Goal: Task Accomplishment & Management: Manage account settings

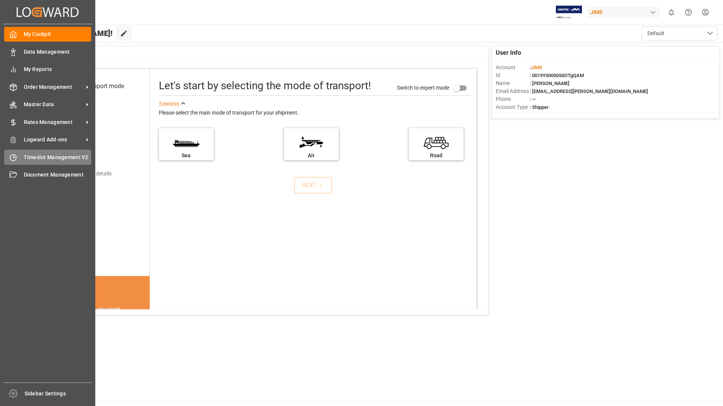
click at [31, 158] on span "Timeslot Management V2" at bounding box center [58, 157] width 68 height 8
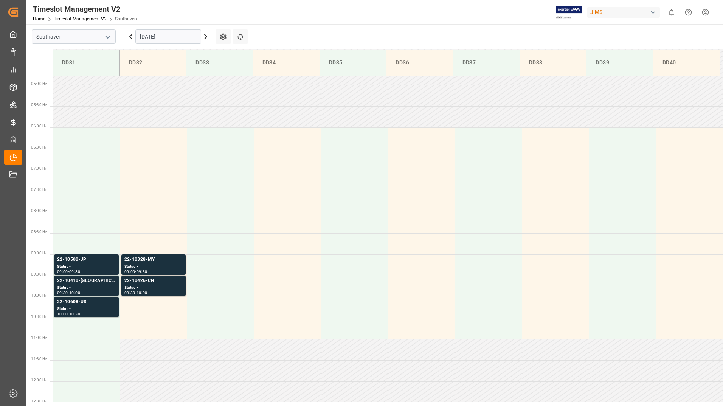
scroll to position [207, 0]
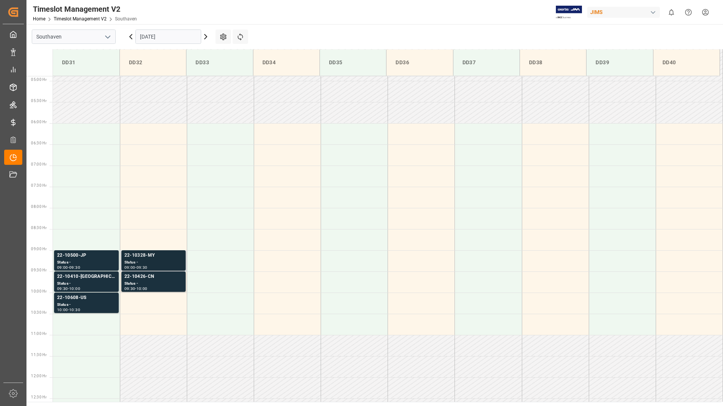
click at [172, 254] on div "22-10328-MY" at bounding box center [153, 256] width 58 height 8
click at [166, 282] on div "Status -" at bounding box center [153, 283] width 58 height 6
click at [150, 262] on div "Status -" at bounding box center [153, 262] width 58 height 6
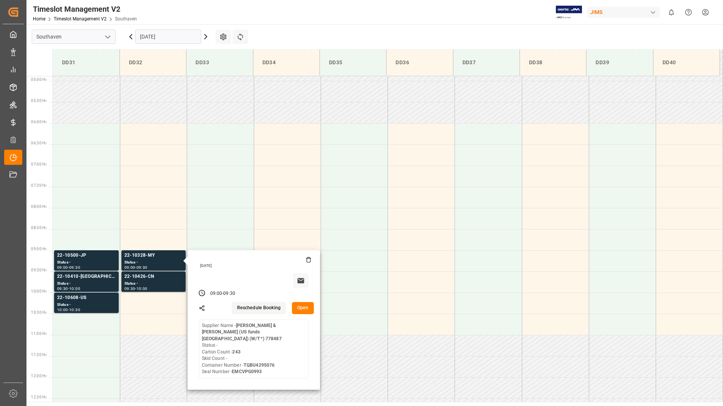
click at [305, 311] on button "Open" at bounding box center [303, 308] width 22 height 12
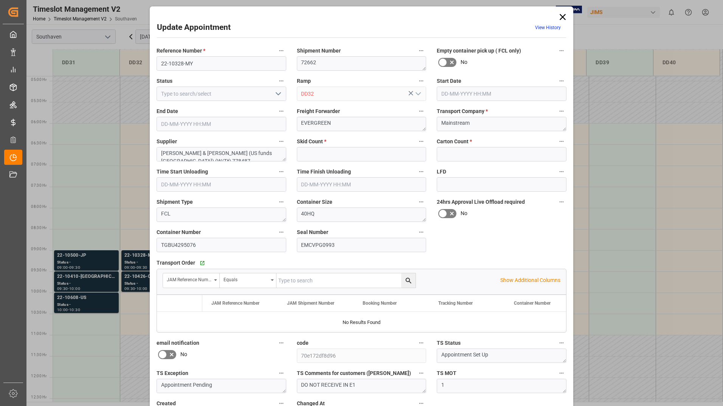
type input "0"
type input "243"
type input "[DATE] 09:00"
type input "[DATE] 09:30"
type input "[DATE] 19:47"
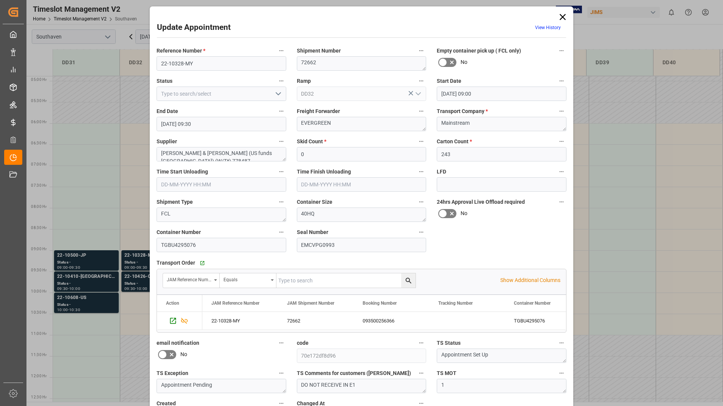
click at [562, 16] on icon at bounding box center [562, 17] width 6 height 6
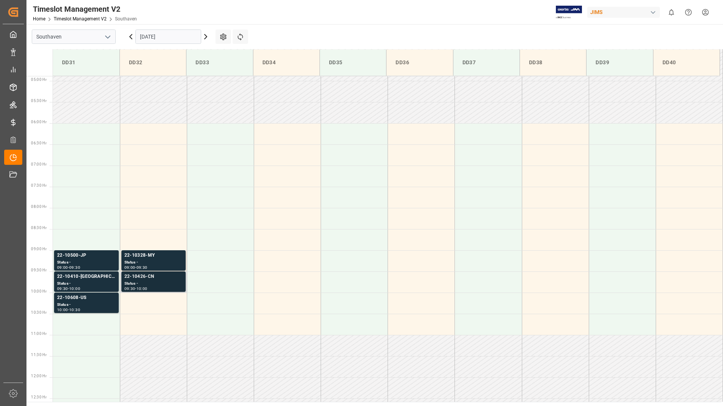
click at [156, 286] on div "Status -" at bounding box center [153, 283] width 58 height 6
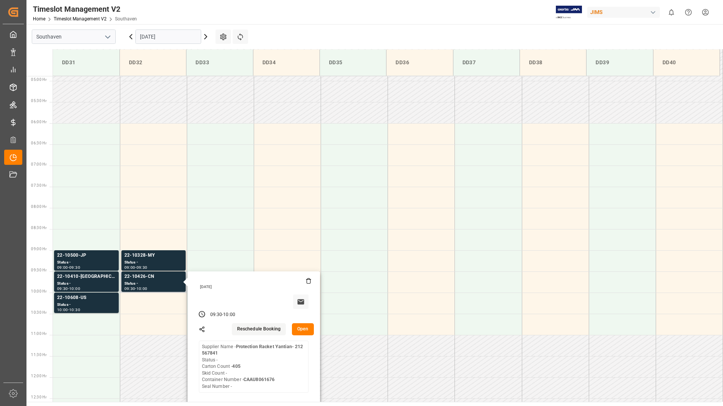
click at [299, 329] on button "Open" at bounding box center [303, 329] width 22 height 12
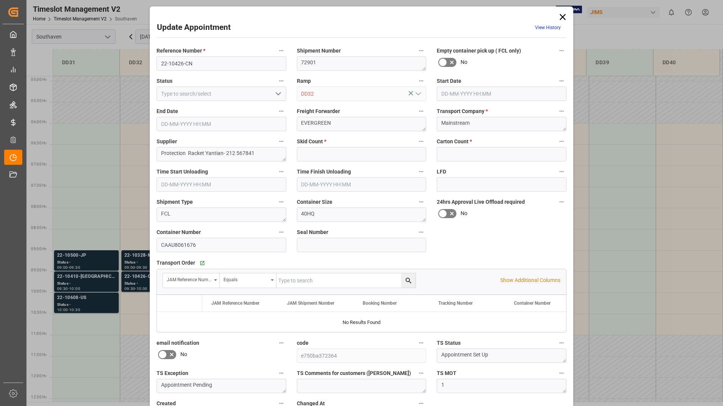
type input "0"
type input "405"
type input "[DATE] 09:30"
type input "[DATE] 10:00"
type input "[DATE] 19:44"
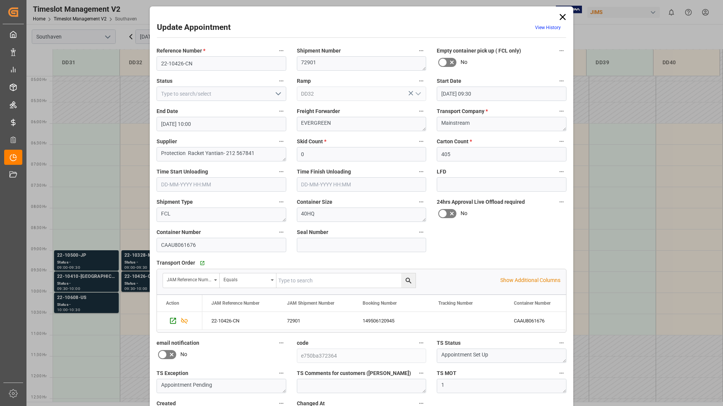
click at [557, 17] on icon at bounding box center [562, 17] width 11 height 11
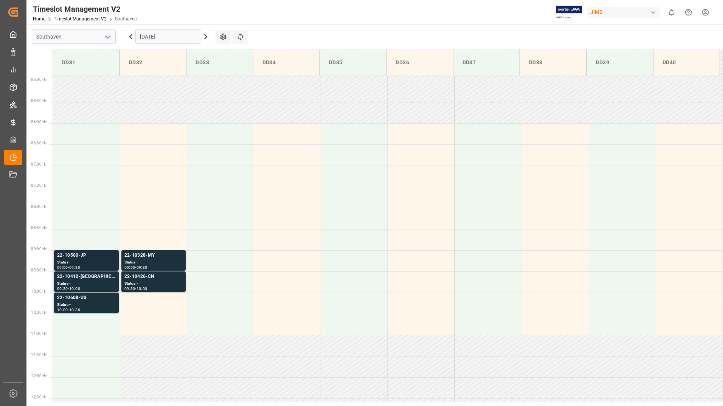
click at [87, 269] on div "09:00 - 09:30" at bounding box center [86, 268] width 59 height 4
click at [94, 283] on div "Status -" at bounding box center [86, 283] width 59 height 6
click at [84, 304] on div "Status -" at bounding box center [86, 305] width 59 height 6
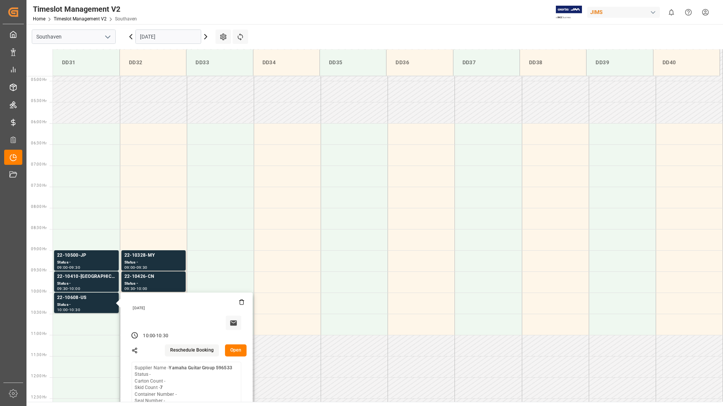
click at [161, 36] on input "[DATE]" at bounding box center [168, 36] width 66 height 14
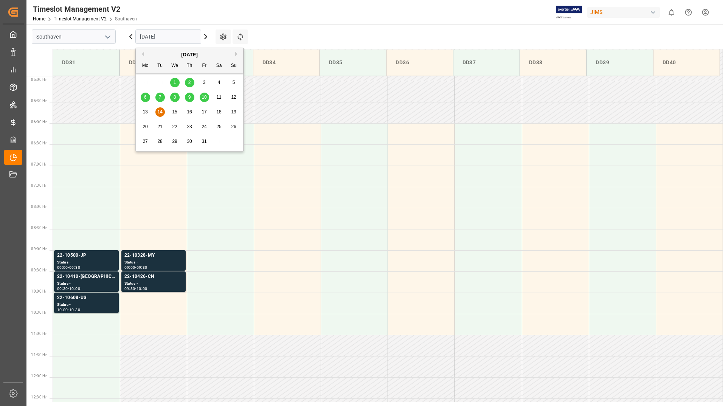
click at [177, 113] on span "15" at bounding box center [174, 111] width 5 height 5
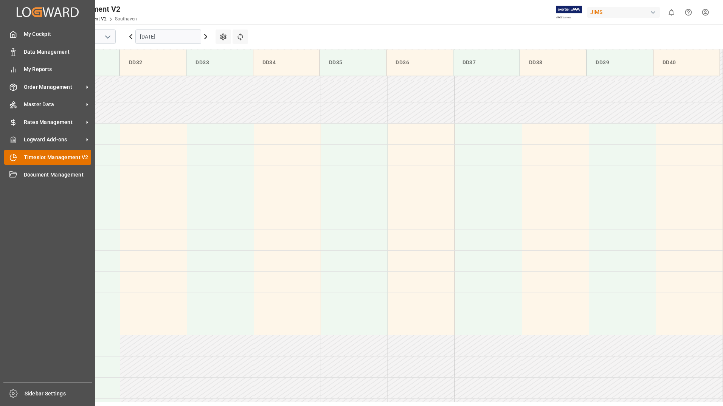
click at [39, 156] on span "Timeslot Management V2" at bounding box center [58, 157] width 68 height 8
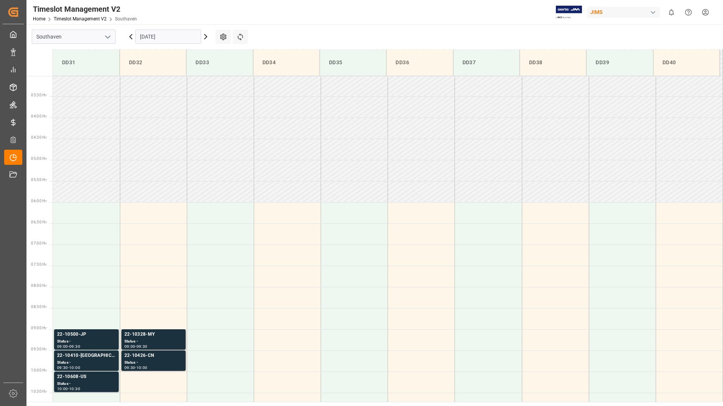
scroll to position [249, 0]
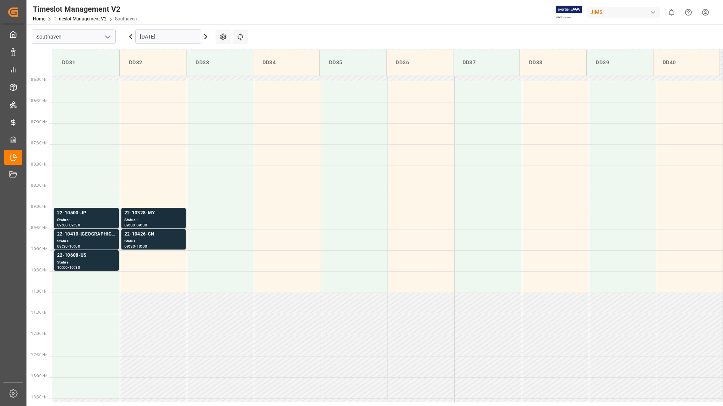
click at [147, 217] on div "Status -" at bounding box center [153, 220] width 58 height 6
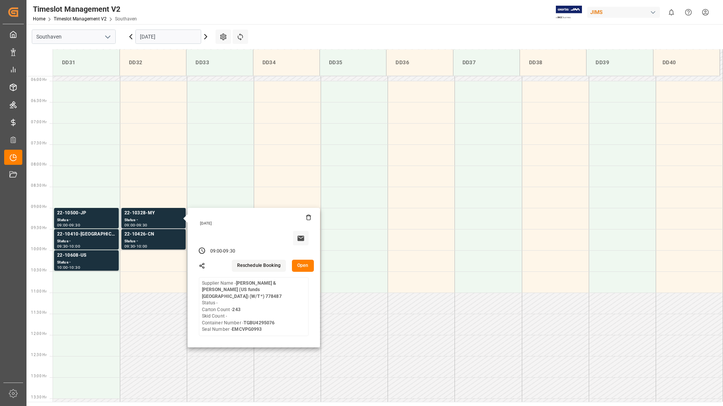
click at [306, 268] on button "Open" at bounding box center [303, 266] width 22 height 12
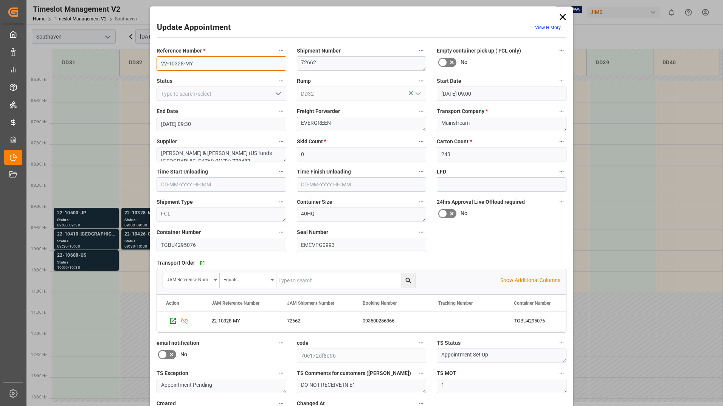
drag, startPoint x: 161, startPoint y: 64, endPoint x: 199, endPoint y: 60, distance: 38.7
click at [199, 60] on input "22-10328-MY" at bounding box center [221, 63] width 130 height 14
drag, startPoint x: 299, startPoint y: 385, endPoint x: 365, endPoint y: 389, distance: 65.9
click at [365, 389] on textarea "DO NOT RECEIVE IN E1" at bounding box center [362, 386] width 130 height 14
drag, startPoint x: 155, startPoint y: 245, endPoint x: 196, endPoint y: 244, distance: 40.8
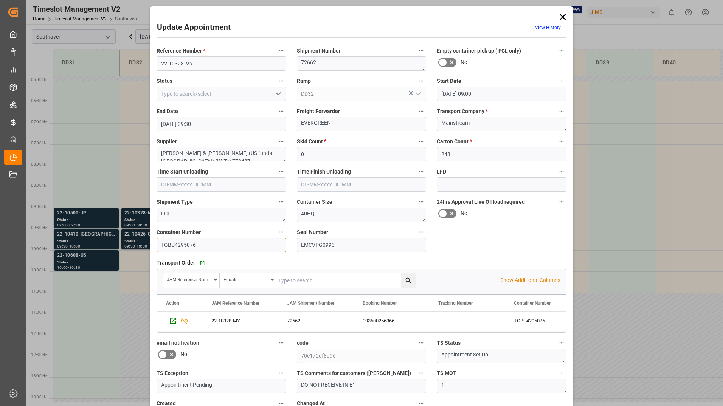
click at [196, 244] on input "TGBU4295076" at bounding box center [221, 245] width 130 height 14
drag, startPoint x: 156, startPoint y: 60, endPoint x: 197, endPoint y: 62, distance: 40.5
click at [197, 62] on input "22-10328-MY" at bounding box center [221, 63] width 130 height 14
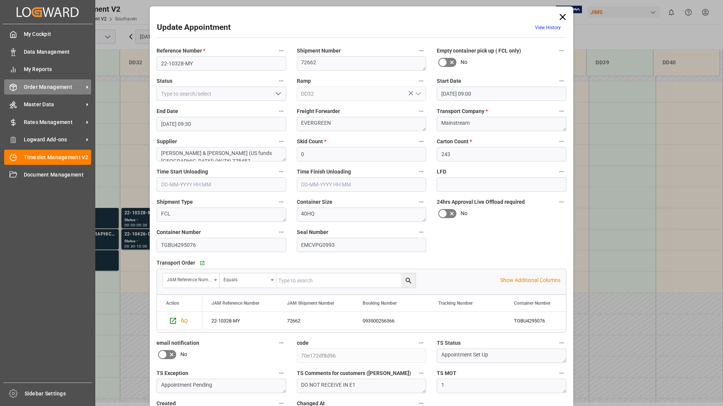
click at [21, 85] on div "Order Management Order Management" at bounding box center [47, 86] width 87 height 15
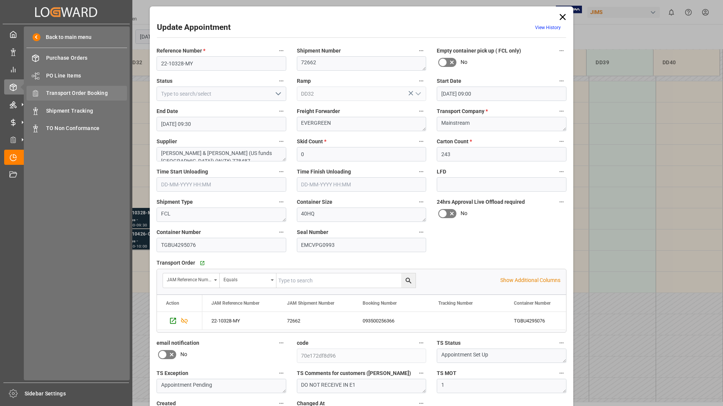
click at [105, 96] on span "Transport Order Booking" at bounding box center [86, 93] width 81 height 8
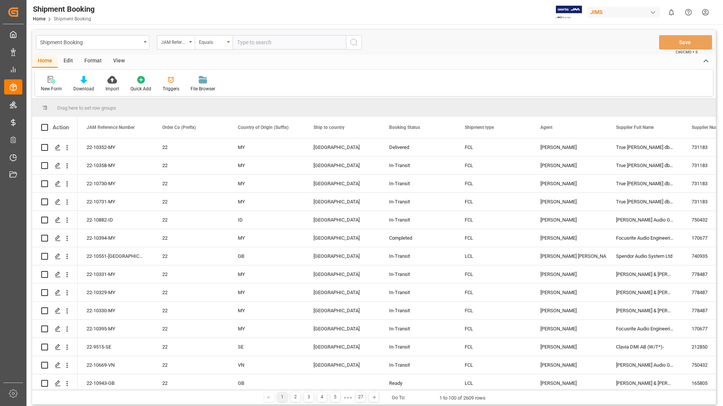
click at [288, 43] on input "text" at bounding box center [288, 42] width 113 height 14
click at [253, 40] on input "22-" at bounding box center [288, 42] width 113 height 14
type input "22-10328-MY"
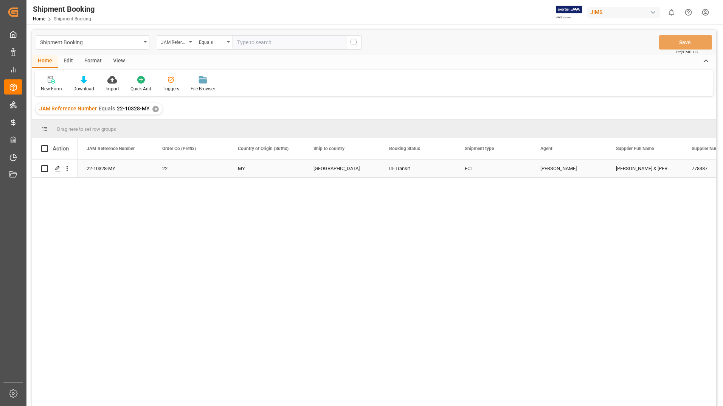
click at [44, 170] on input "Press Space to toggle row selection (unchecked)" at bounding box center [44, 168] width 7 height 7
checkbox input "true"
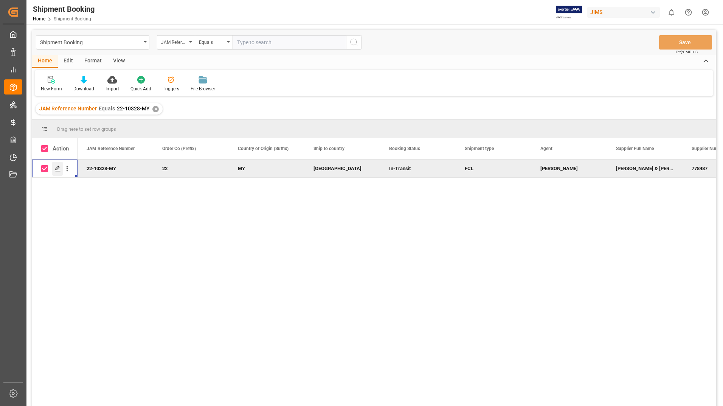
click at [56, 166] on icon "Press SPACE to deselect this row." at bounding box center [58, 169] width 6 height 6
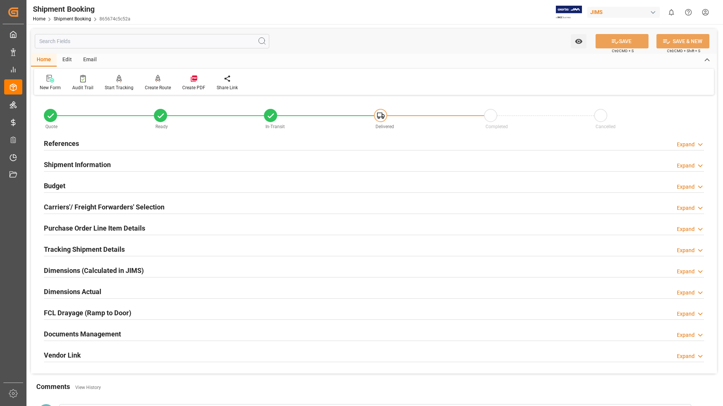
click at [91, 246] on h2 "Tracking Shipment Details" at bounding box center [84, 249] width 81 height 10
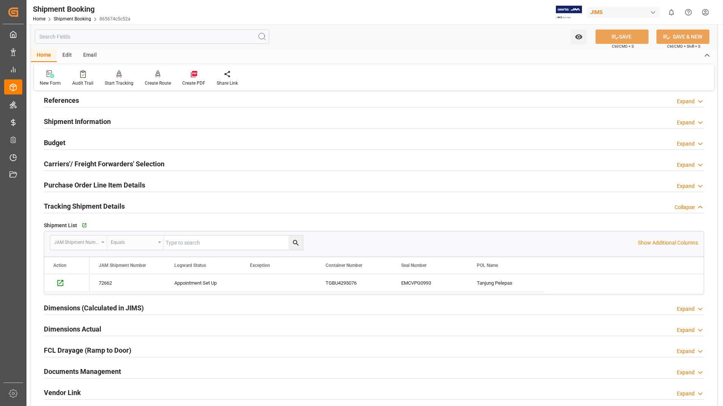
scroll to position [151, 0]
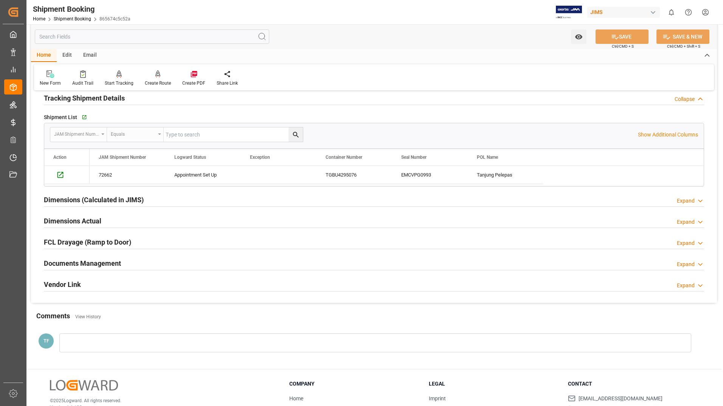
click at [67, 221] on h2 "Dimensions Actual" at bounding box center [72, 221] width 57 height 10
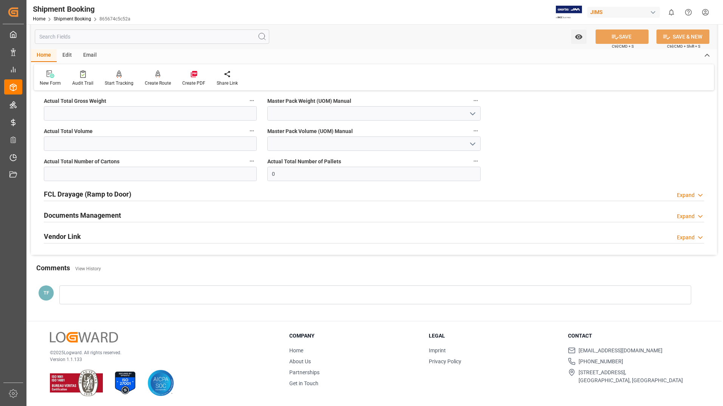
scroll to position [290, 0]
click at [78, 214] on h2 "Documents Management" at bounding box center [82, 215] width 77 height 10
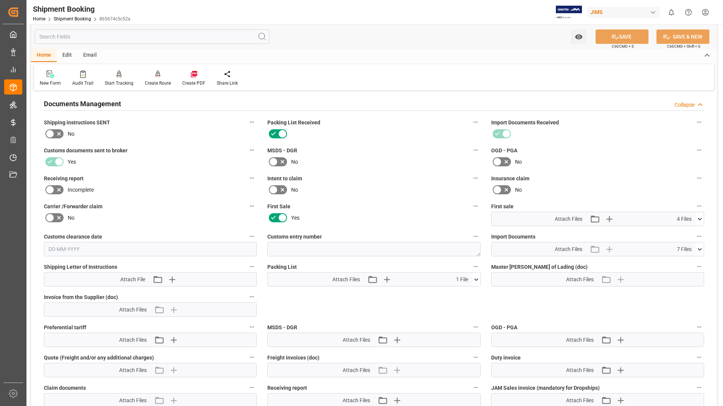
scroll to position [404, 0]
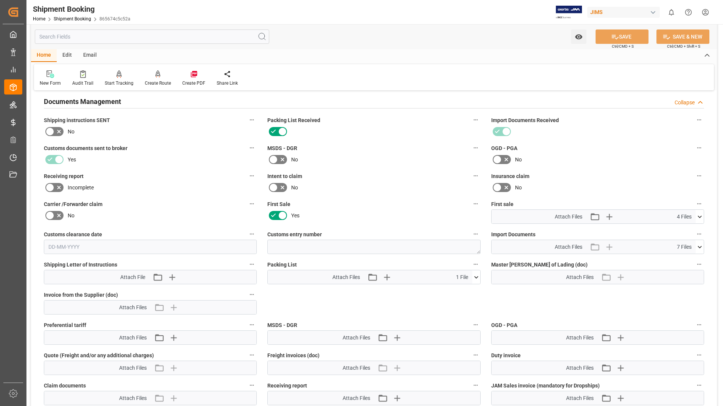
click at [478, 276] on icon at bounding box center [476, 277] width 8 height 8
click at [474, 288] on icon at bounding box center [472, 291] width 8 height 8
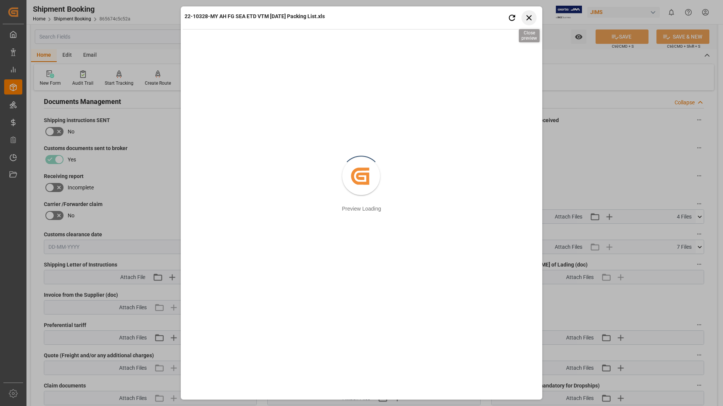
click at [526, 17] on icon "button" at bounding box center [528, 17] width 9 height 9
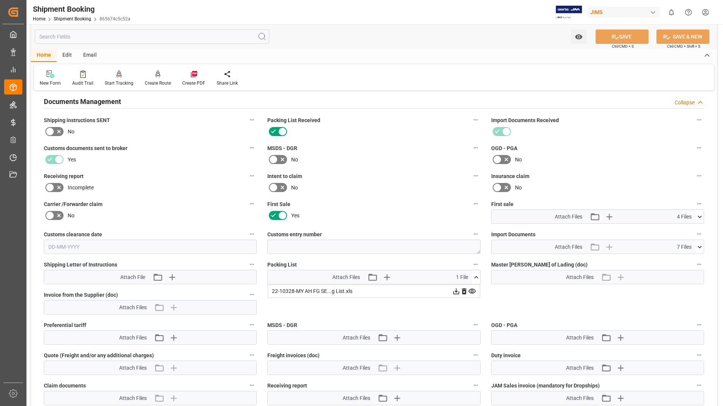
click at [458, 292] on icon at bounding box center [456, 291] width 8 height 8
click at [456, 290] on icon at bounding box center [456, 291] width 6 height 6
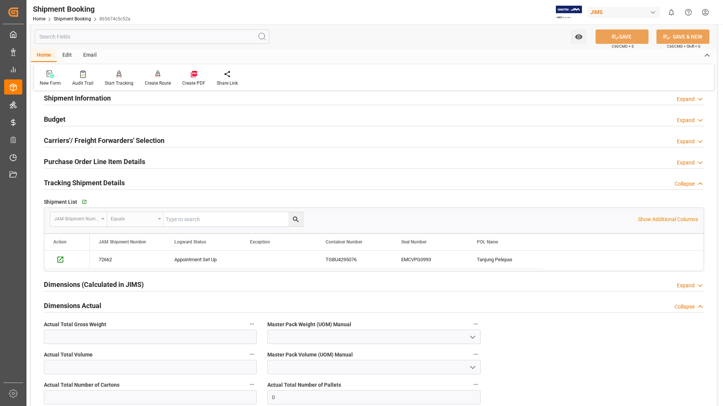
scroll to position [0, 0]
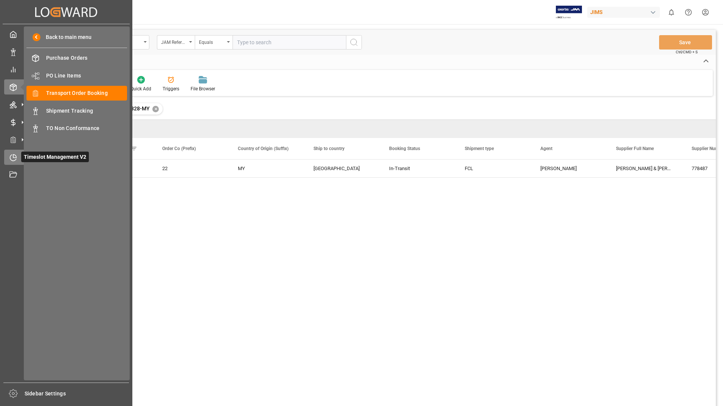
click at [29, 153] on span "Timeslot Management V2" at bounding box center [55, 157] width 68 height 11
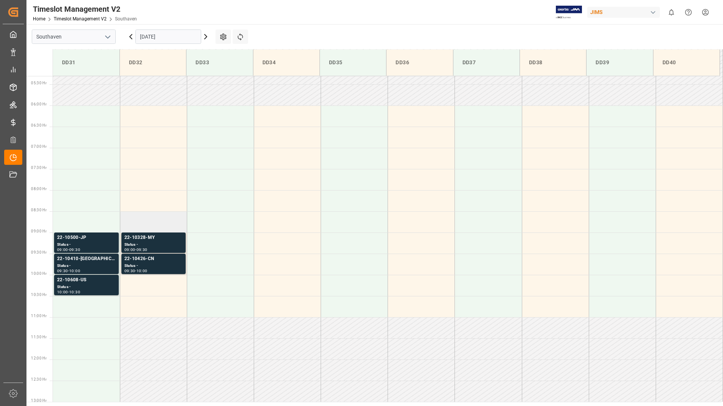
scroll to position [249, 0]
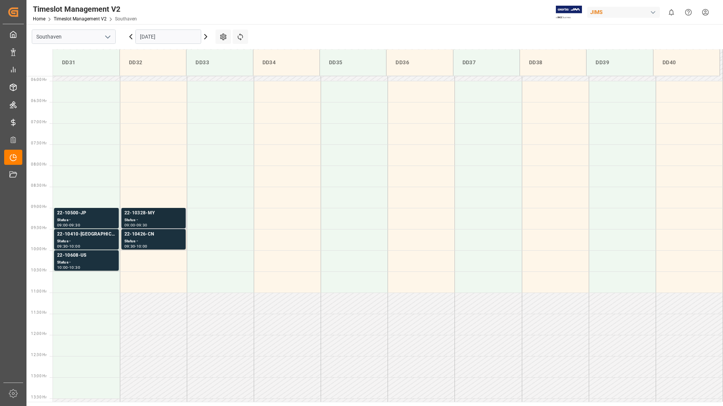
click at [147, 217] on div "Status -" at bounding box center [153, 220] width 58 height 6
click at [162, 238] on div "Status -" at bounding box center [153, 241] width 58 height 6
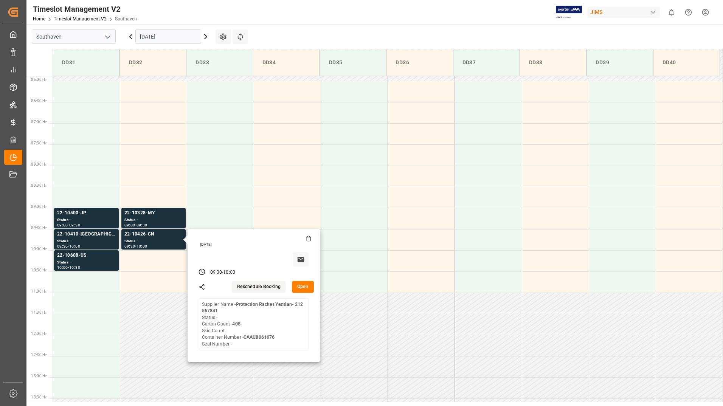
click at [307, 288] on button "Open" at bounding box center [303, 287] width 22 height 12
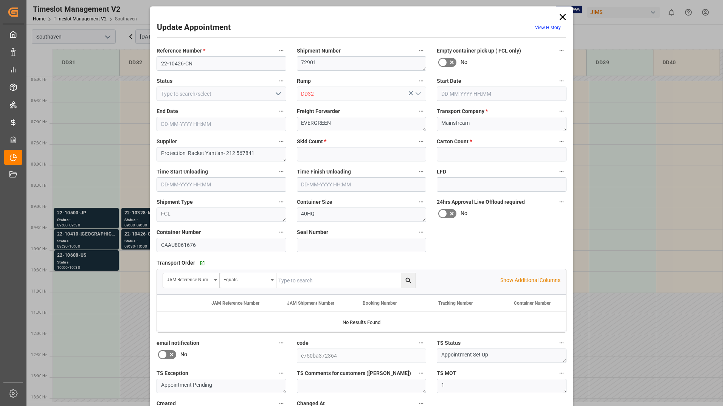
type input "0"
type input "405"
type input "[DATE] 09:30"
type input "[DATE] 10:00"
type input "[DATE] 19:44"
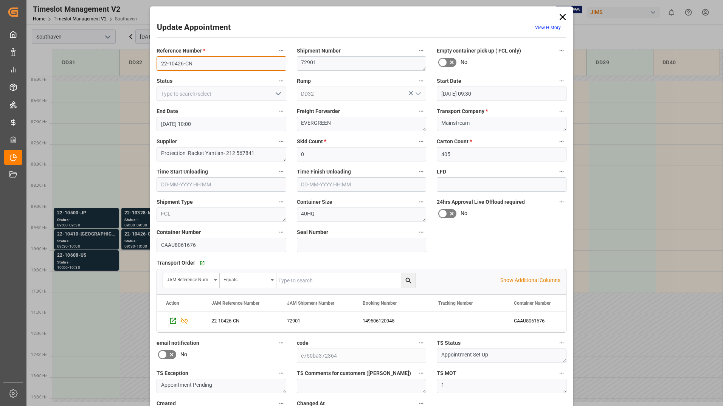
drag, startPoint x: 157, startPoint y: 60, endPoint x: 191, endPoint y: 60, distance: 34.0
click at [191, 60] on input "22-10426-CN" at bounding box center [221, 63] width 130 height 14
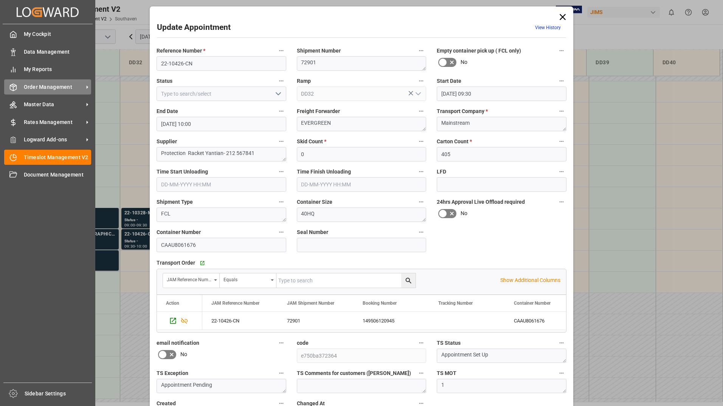
click at [36, 89] on span "Order Management" at bounding box center [54, 87] width 60 height 8
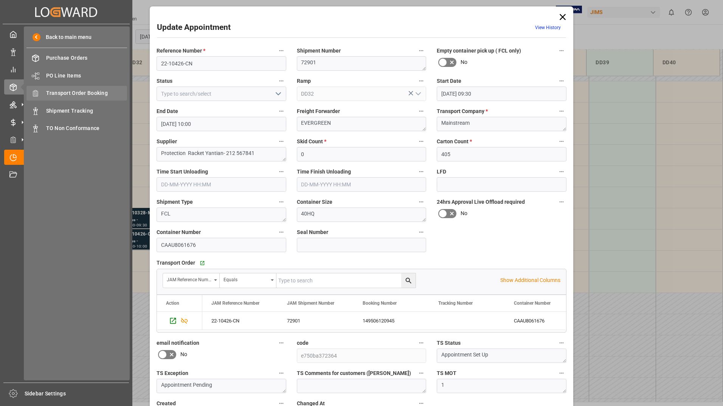
click at [101, 94] on span "Transport Order Booking" at bounding box center [86, 93] width 81 height 8
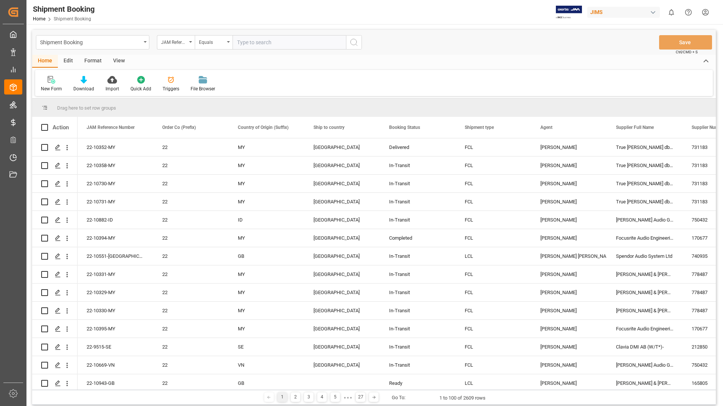
click at [276, 42] on input "text" at bounding box center [288, 42] width 113 height 14
type input "22-10426-CN"
click at [355, 41] on icon "search button" at bounding box center [353, 42] width 9 height 9
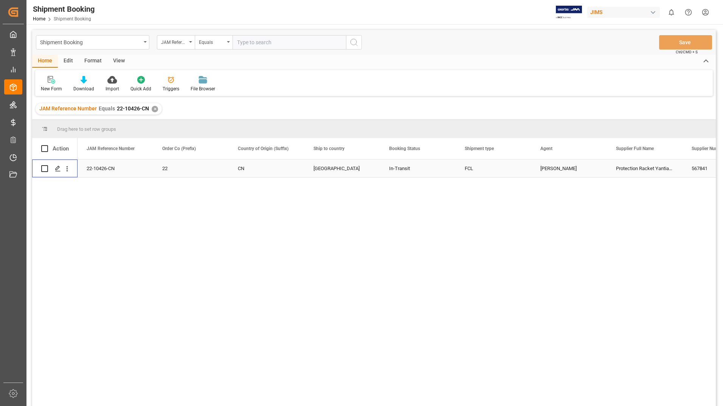
click at [42, 167] on input "Press Space to toggle row selection (unchecked)" at bounding box center [44, 168] width 7 height 7
checkbox input "true"
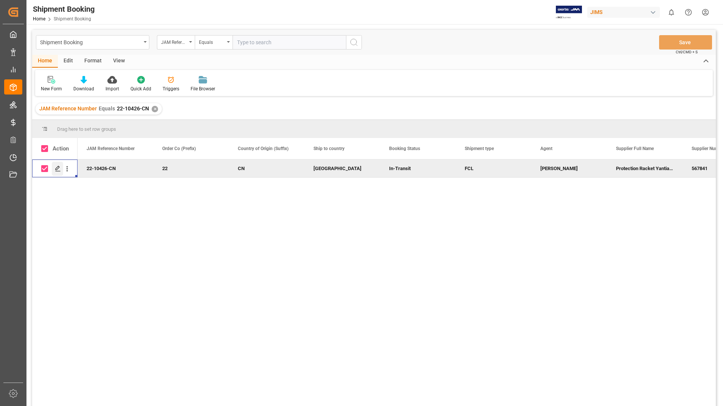
click at [56, 167] on icon "Press SPACE to deselect this row." at bounding box center [58, 169] width 6 height 6
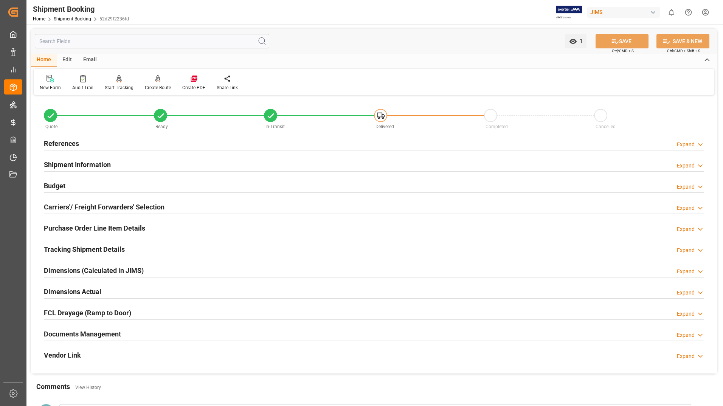
click at [94, 230] on h2 "Purchase Order Line Item Details" at bounding box center [94, 228] width 101 height 10
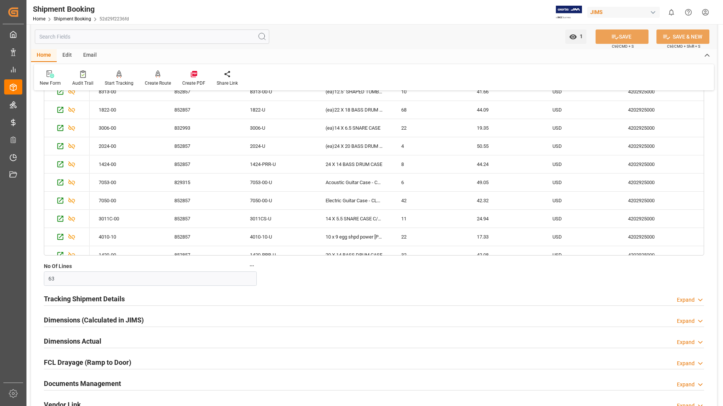
scroll to position [395, 0]
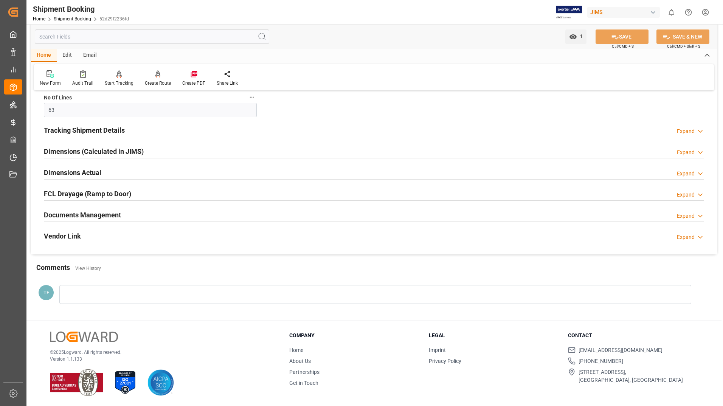
click at [98, 212] on h2 "Documents Management" at bounding box center [82, 215] width 77 height 10
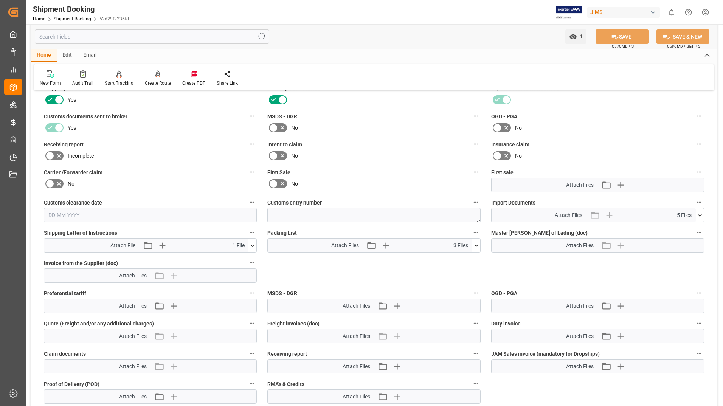
scroll to position [547, 0]
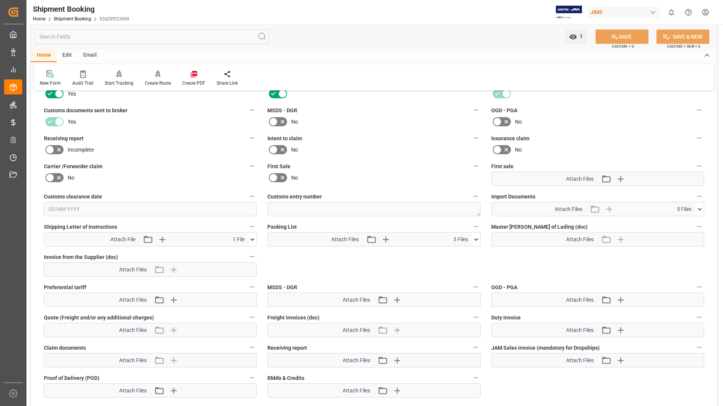
click at [477, 239] on icon at bounding box center [476, 239] width 4 height 2
click at [473, 252] on icon at bounding box center [471, 253] width 7 height 5
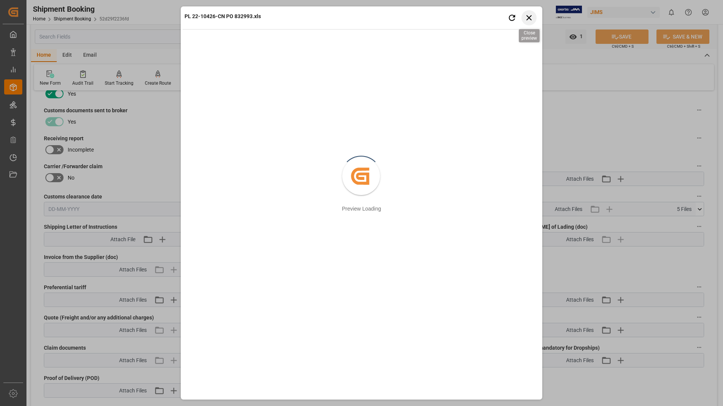
click at [529, 17] on icon "button" at bounding box center [528, 17] width 9 height 9
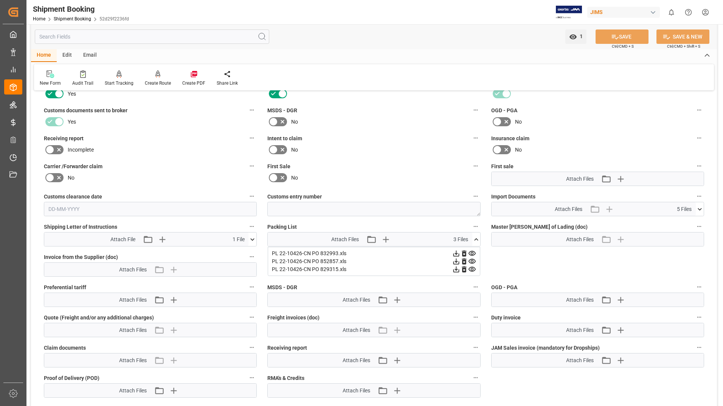
click at [456, 252] on icon at bounding box center [456, 254] width 6 height 6
click at [457, 260] on icon at bounding box center [456, 261] width 8 height 8
click at [458, 260] on icon at bounding box center [456, 261] width 8 height 8
click at [454, 272] on icon at bounding box center [456, 269] width 8 height 8
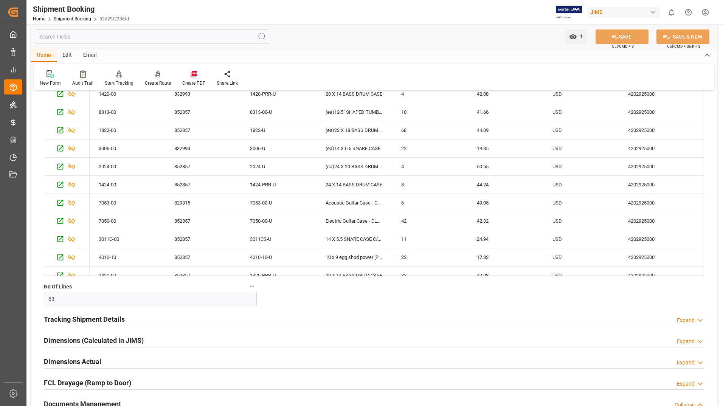
scroll to position [0, 0]
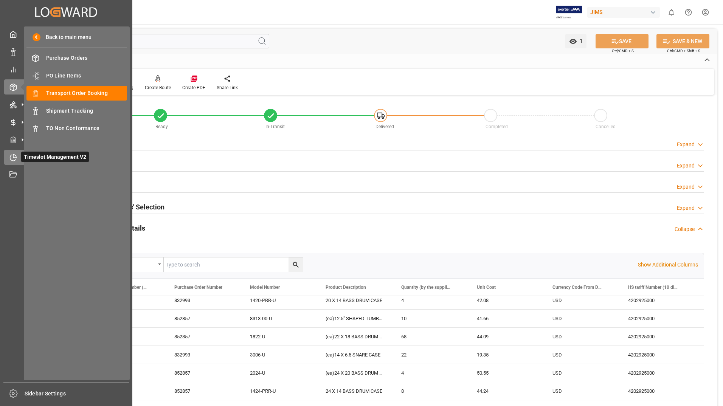
click at [34, 156] on span "Timeslot Management V2" at bounding box center [55, 157] width 68 height 11
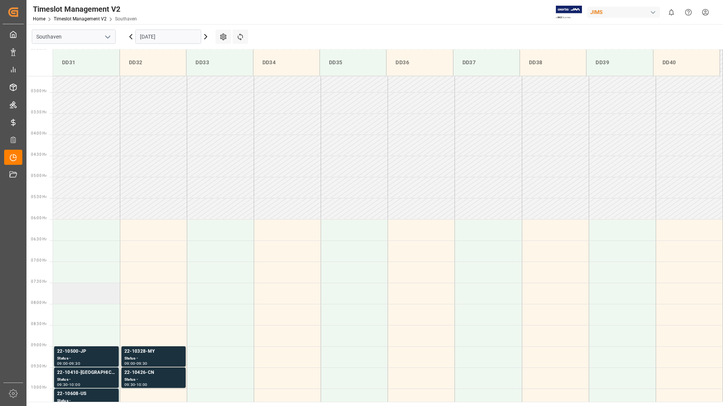
scroll to position [249, 0]
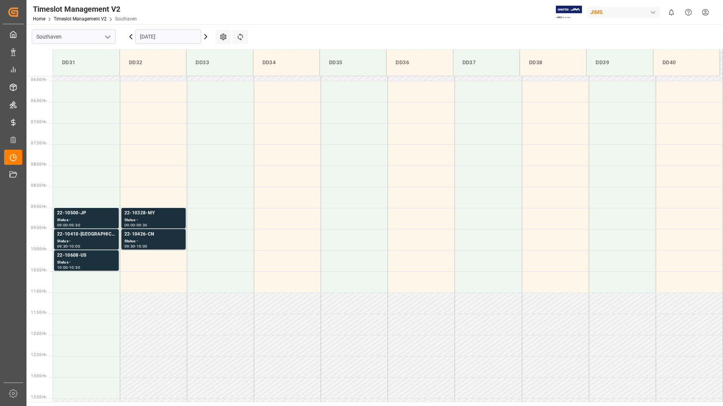
click at [146, 215] on div "22-10328-MY" at bounding box center [153, 213] width 58 height 8
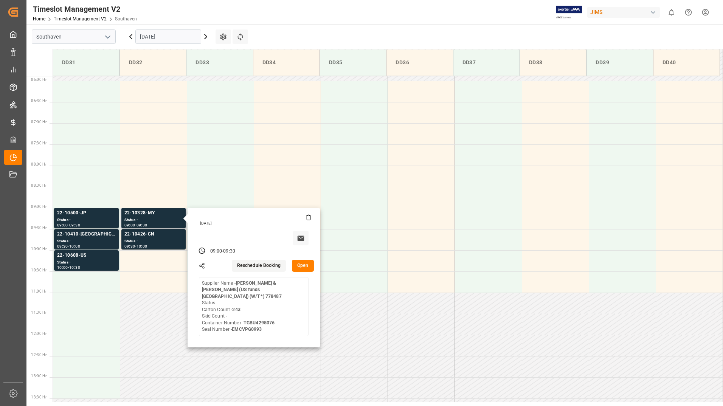
click at [296, 265] on button "Open" at bounding box center [303, 266] width 22 height 12
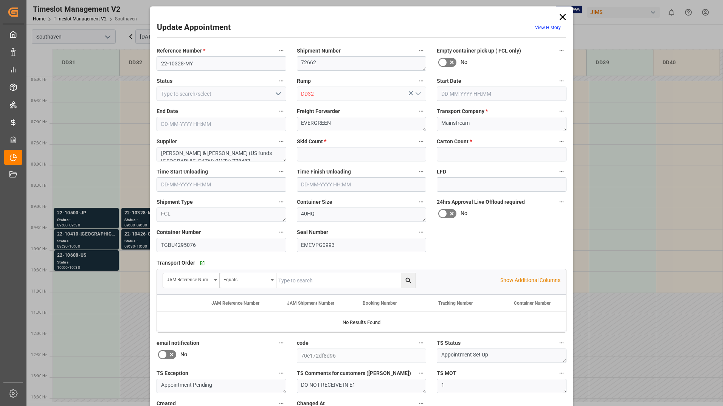
type input "0"
type input "243"
type input "[DATE] 09:00"
type input "[DATE] 09:30"
type input "[DATE] 19:47"
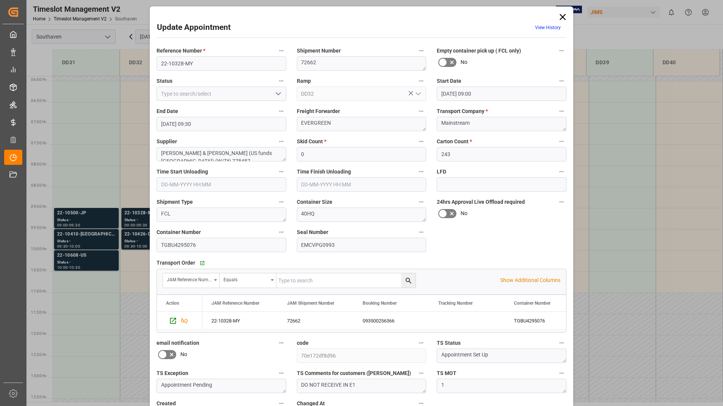
click at [279, 94] on icon "open menu" at bounding box center [278, 93] width 9 height 9
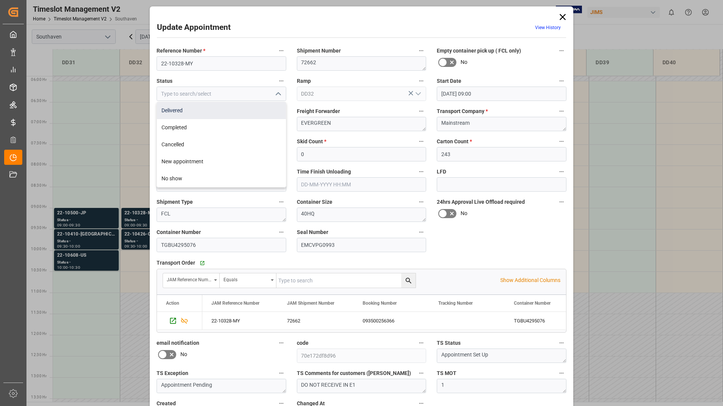
click at [246, 115] on div "Delivered" at bounding box center [221, 110] width 129 height 17
type input "Delivered"
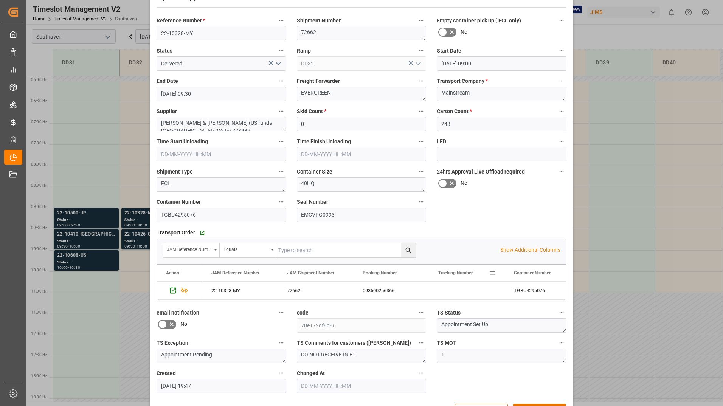
scroll to position [56, 0]
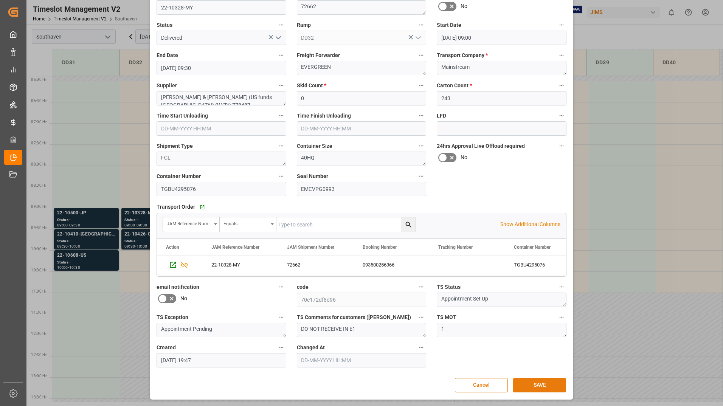
click at [521, 386] on button "SAVE" at bounding box center [539, 385] width 53 height 14
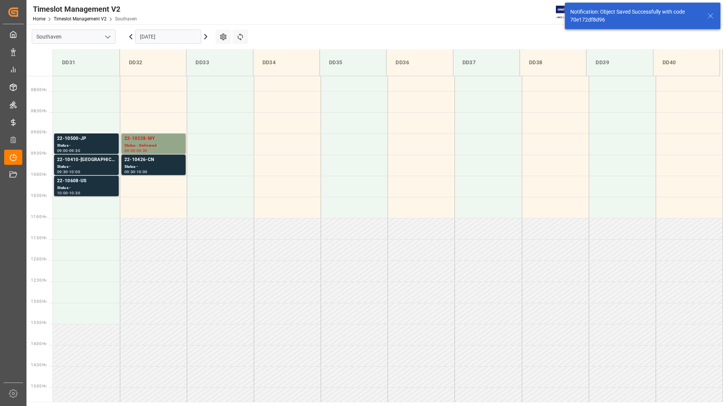
scroll to position [334, 0]
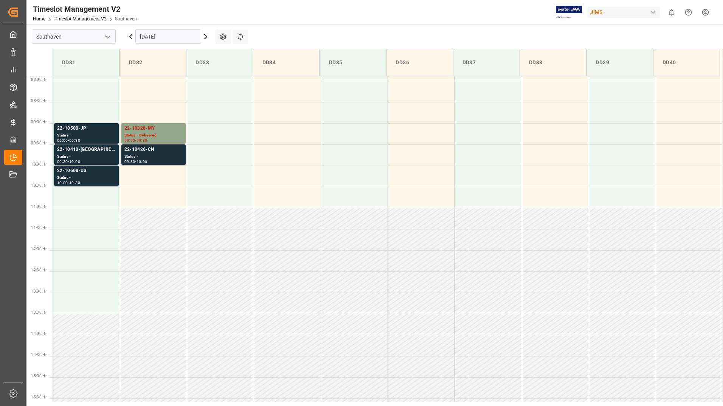
click at [147, 153] on div "22-10426-CN" at bounding box center [153, 150] width 58 height 8
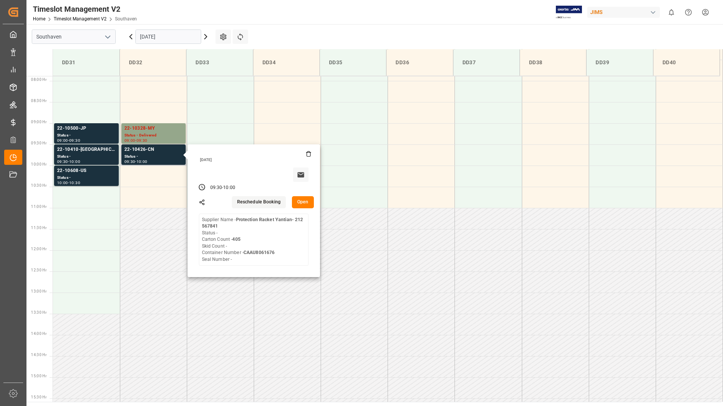
click at [302, 202] on button "Open" at bounding box center [303, 202] width 22 height 12
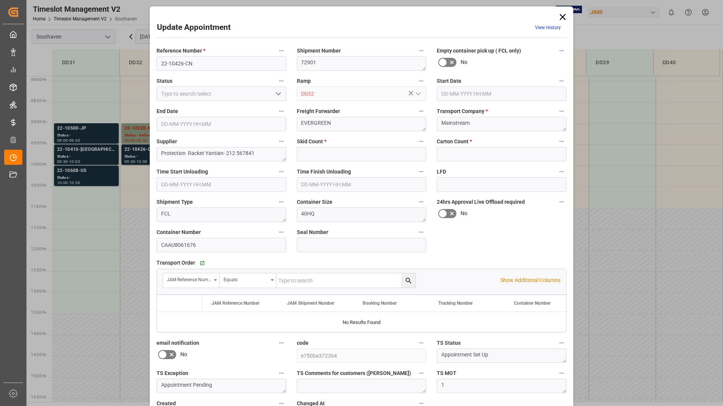
type input "0"
type input "405"
type input "[DATE] 09:30"
type input "[DATE] 10:00"
type input "[DATE] 19:44"
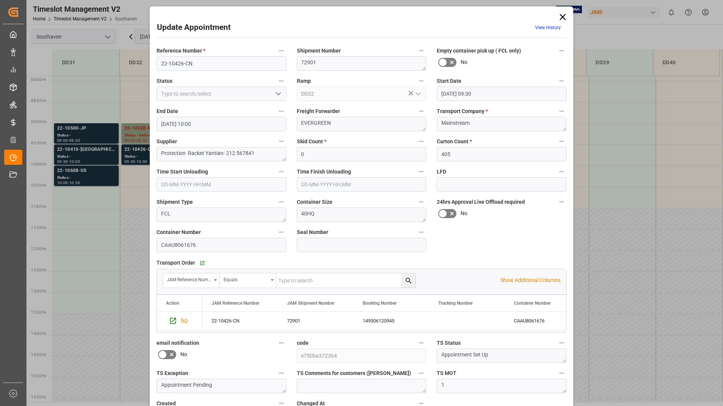
click at [274, 92] on icon "open menu" at bounding box center [278, 93] width 9 height 9
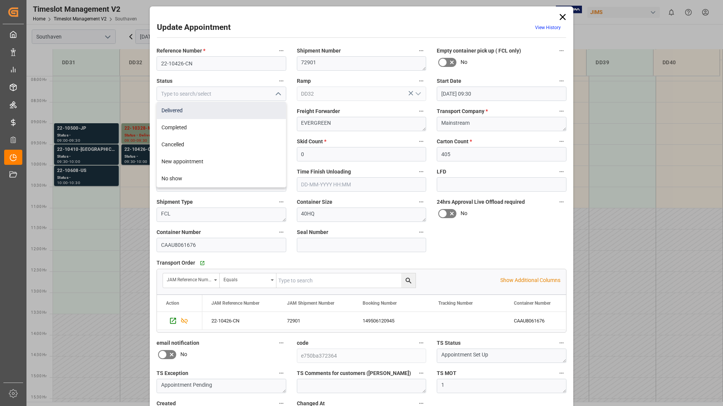
click at [266, 113] on div "Delivered" at bounding box center [221, 110] width 129 height 17
type input "Delivered"
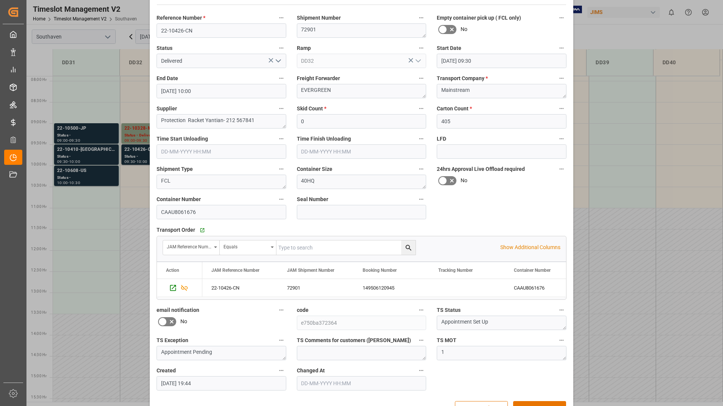
scroll to position [56, 0]
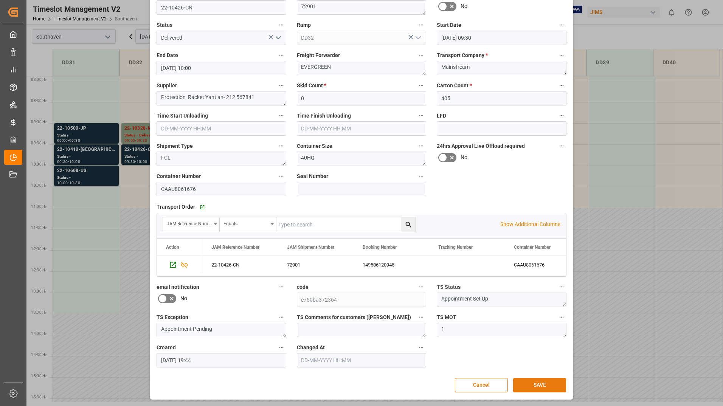
click at [523, 385] on button "SAVE" at bounding box center [539, 385] width 53 height 14
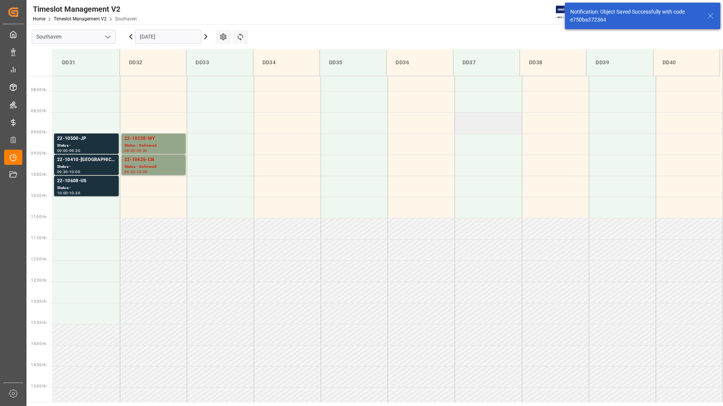
scroll to position [334, 0]
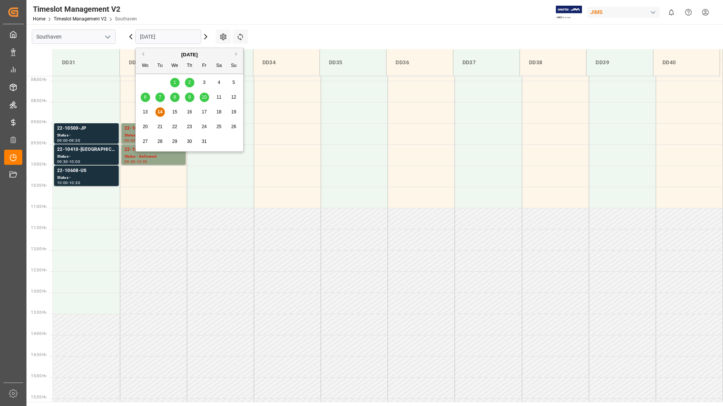
click at [187, 35] on input "[DATE]" at bounding box center [168, 36] width 66 height 14
click at [173, 110] on span "15" at bounding box center [174, 111] width 5 height 5
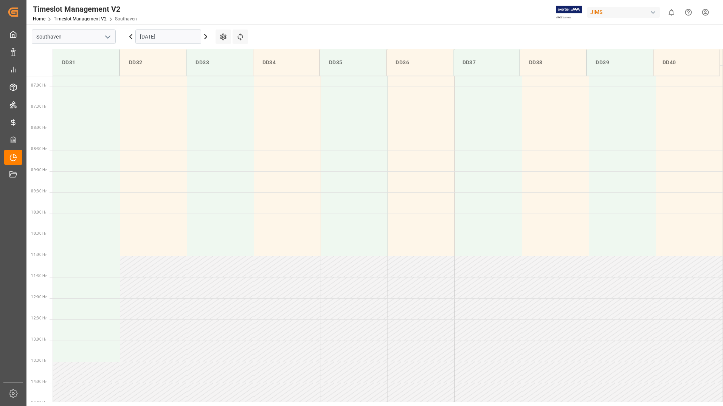
scroll to position [291, 0]
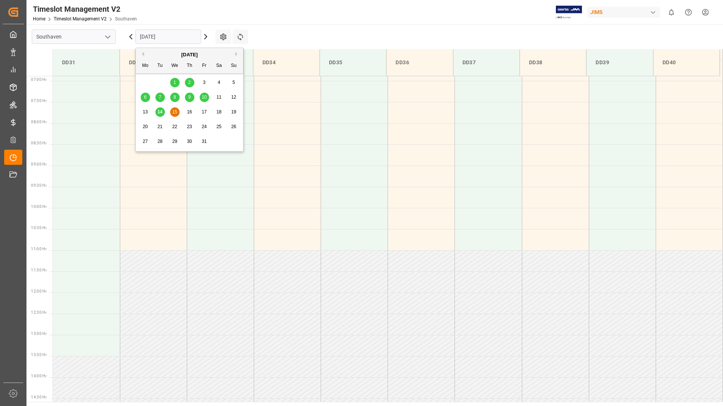
click at [180, 43] on input "[DATE]" at bounding box center [168, 36] width 66 height 14
click at [204, 111] on span "17" at bounding box center [203, 111] width 5 height 5
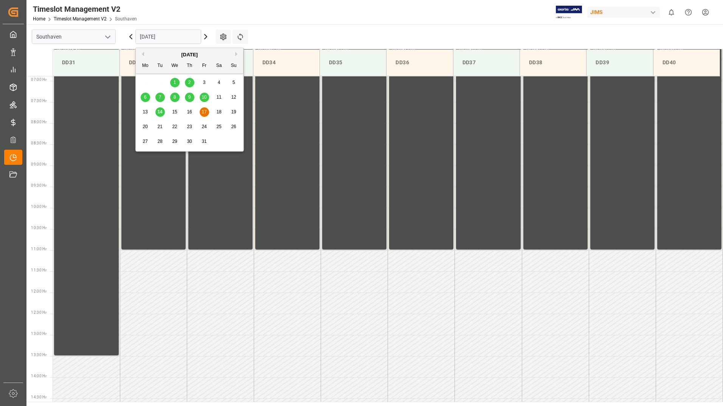
click at [181, 35] on input "[DATE]" at bounding box center [168, 36] width 66 height 14
click at [206, 127] on span "24" at bounding box center [203, 126] width 5 height 5
click at [192, 39] on input "[DATE]" at bounding box center [168, 36] width 66 height 14
click at [160, 112] on span "14" at bounding box center [159, 111] width 5 height 5
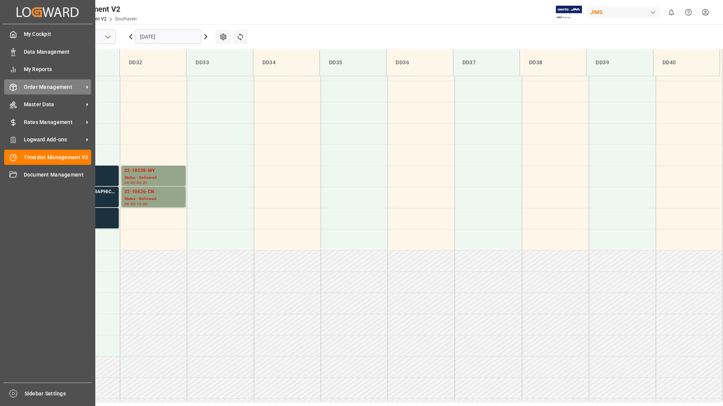
click at [47, 87] on span "Order Management" at bounding box center [54, 87] width 60 height 8
click at [42, 86] on span "Order Management" at bounding box center [54, 87] width 60 height 8
click at [33, 87] on span "Order Management" at bounding box center [54, 87] width 60 height 8
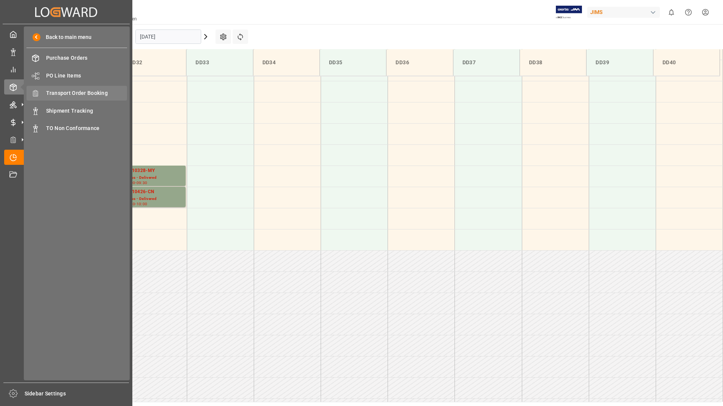
click at [86, 92] on span "Transport Order Booking" at bounding box center [86, 93] width 81 height 8
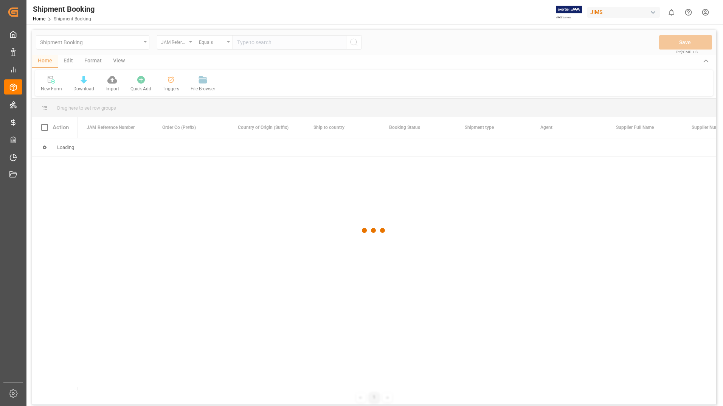
click at [244, 43] on div at bounding box center [373, 230] width 683 height 401
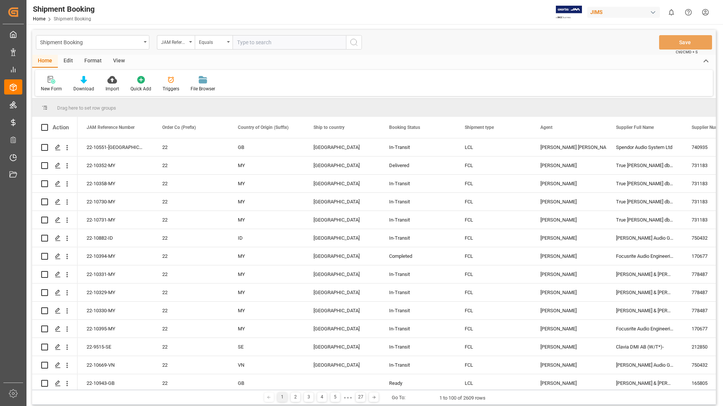
click at [246, 42] on input "text" at bounding box center [288, 42] width 113 height 14
type input "22-9116-[GEOGRAPHIC_DATA]"
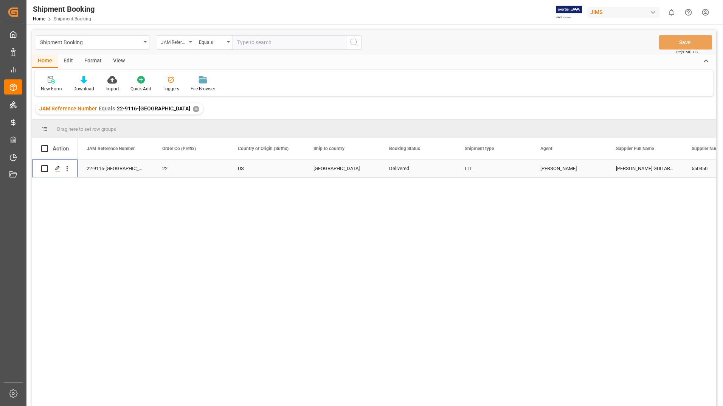
click at [44, 169] on input "Press Space to toggle row selection (unchecked)" at bounding box center [44, 168] width 7 height 7
checkbox input "true"
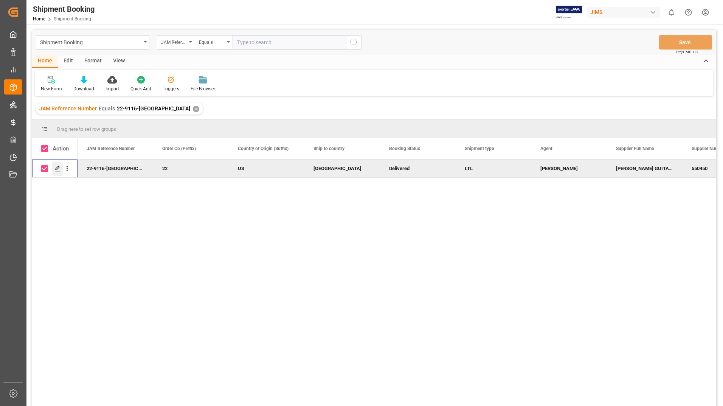
click at [55, 168] on icon "Press SPACE to deselect this row." at bounding box center [58, 169] width 6 height 6
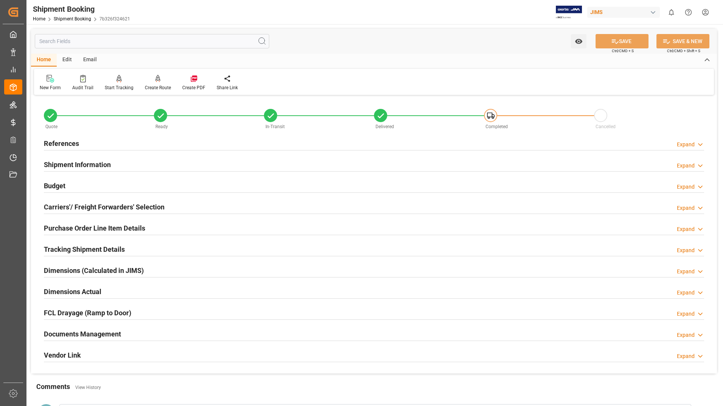
click at [90, 228] on h2 "Purchase Order Line Item Details" at bounding box center [94, 228] width 101 height 10
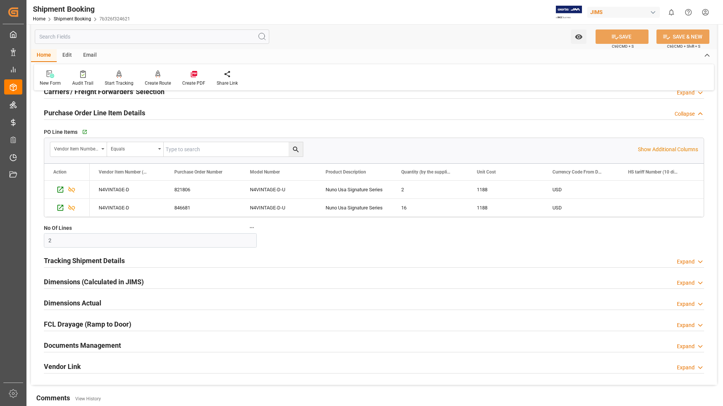
scroll to position [151, 0]
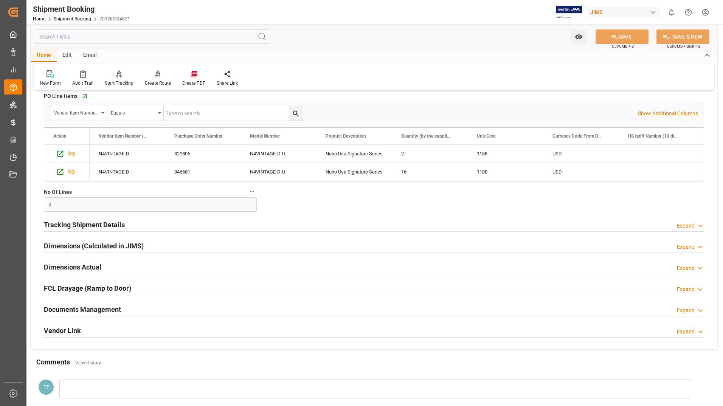
click at [100, 224] on h2 "Tracking Shipment Details" at bounding box center [84, 225] width 81 height 10
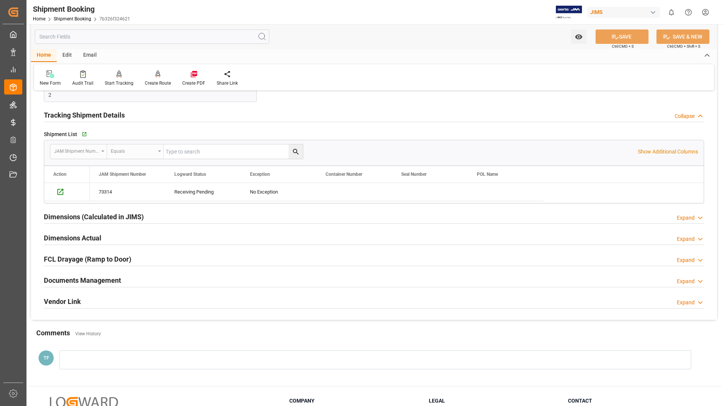
scroll to position [265, 0]
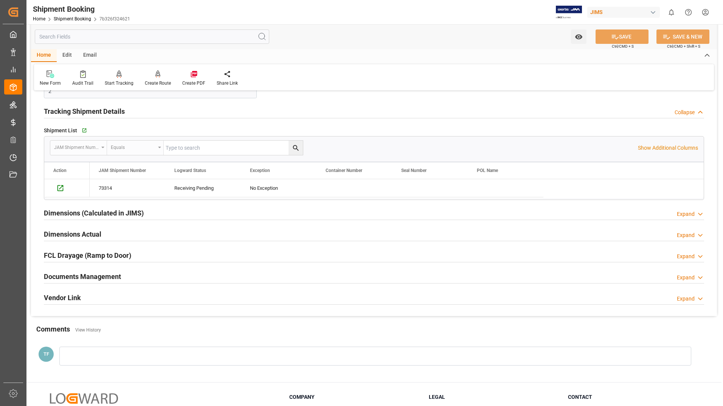
click at [82, 216] on h2 "Dimensions (Calculated in JIMS)" at bounding box center [94, 213] width 100 height 10
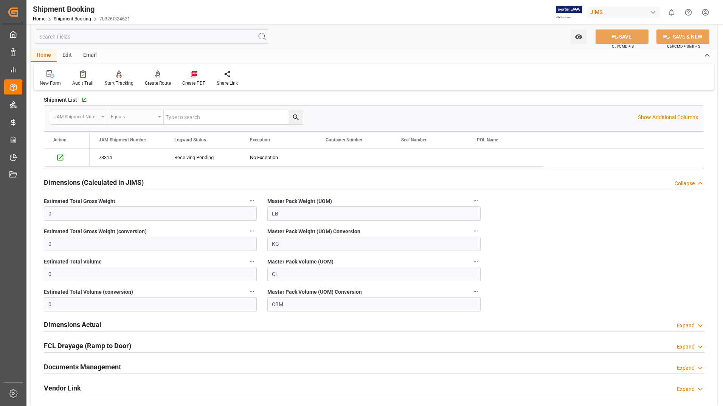
scroll to position [378, 0]
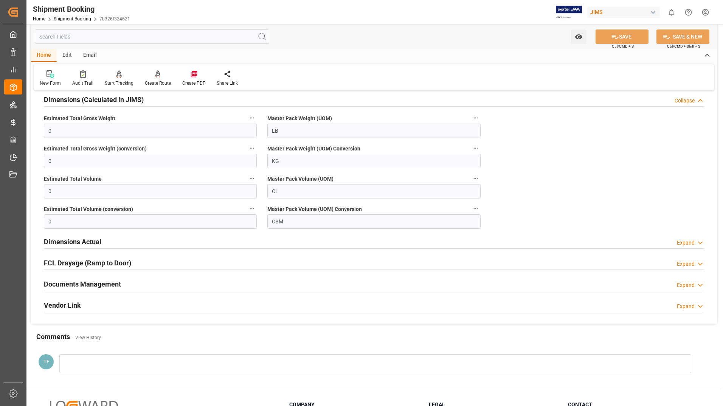
click at [73, 243] on h2 "Dimensions Actual" at bounding box center [72, 242] width 57 height 10
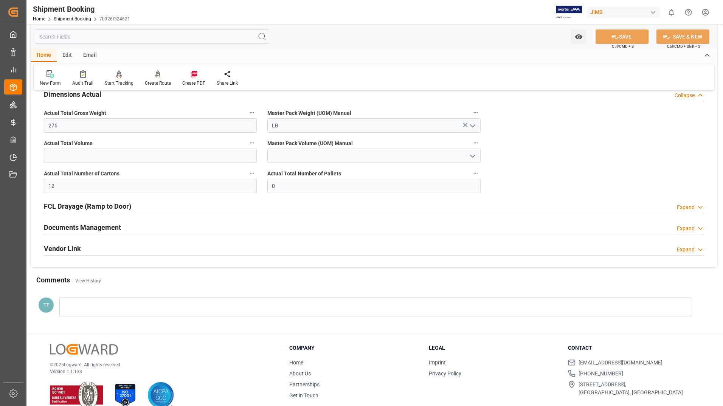
scroll to position [529, 0]
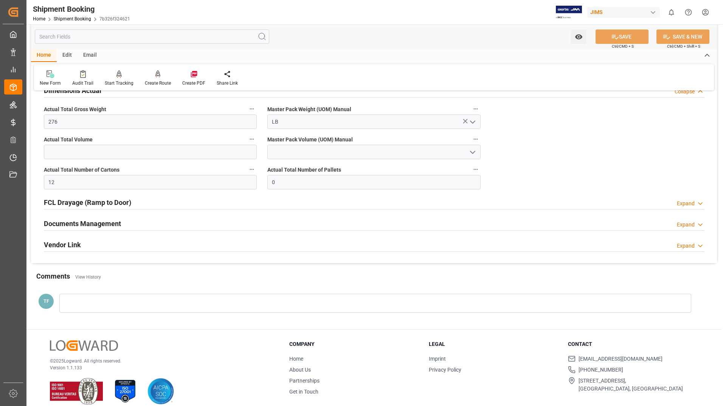
click at [109, 223] on h2 "Documents Management" at bounding box center [82, 223] width 77 height 10
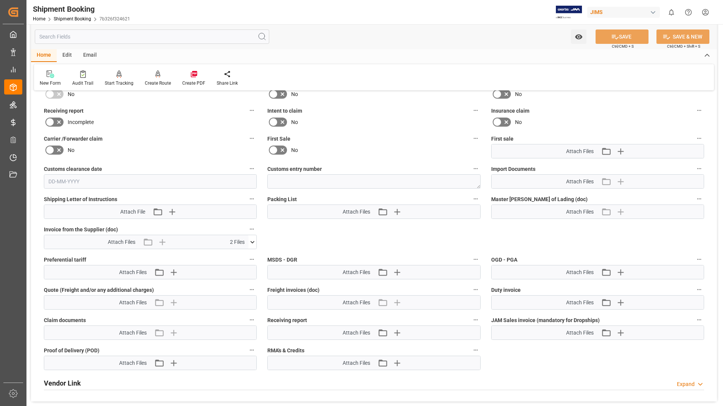
scroll to position [718, 0]
click at [250, 240] on icon at bounding box center [252, 241] width 8 height 8
click at [234, 254] on icon at bounding box center [232, 255] width 6 height 6
click at [234, 262] on icon at bounding box center [232, 263] width 8 height 8
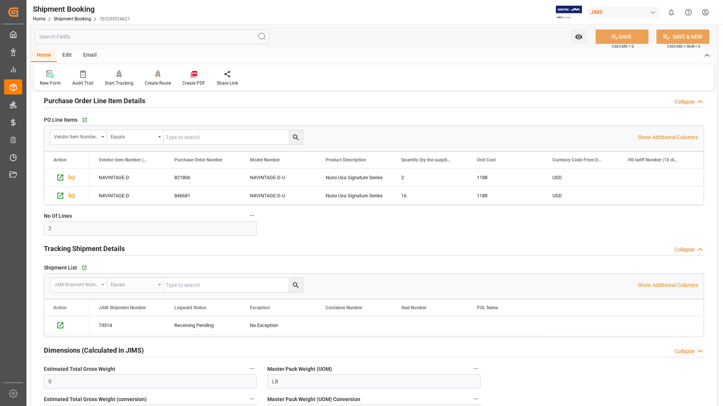
scroll to position [0, 0]
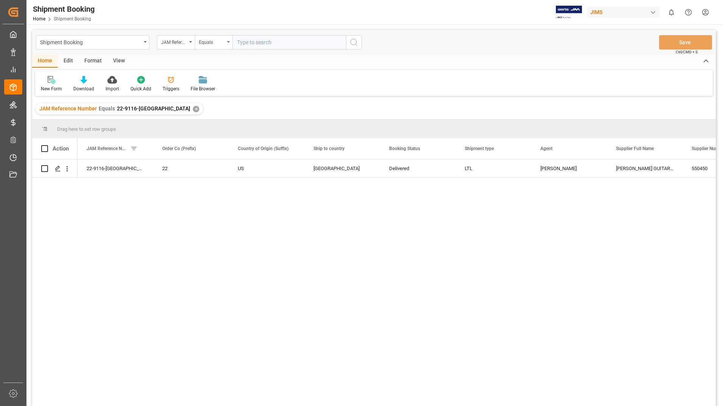
click at [193, 108] on div "✕" at bounding box center [196, 109] width 6 height 6
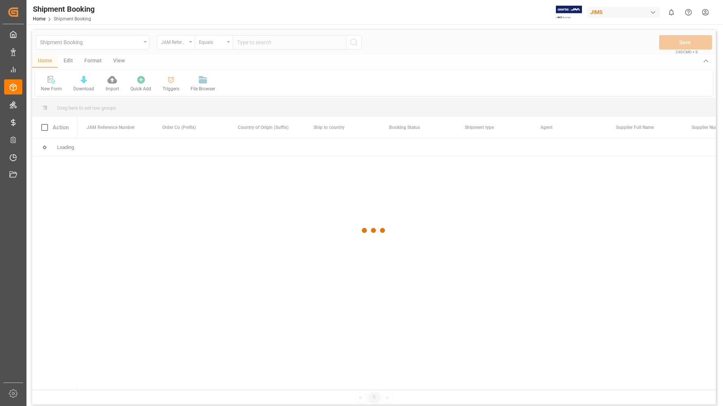
click at [260, 41] on div at bounding box center [373, 230] width 683 height 401
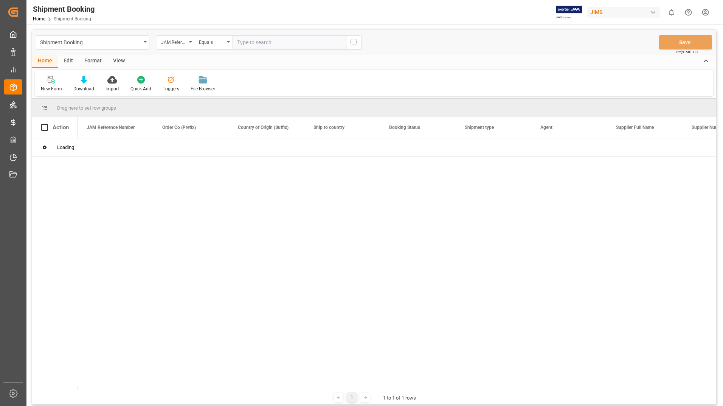
click at [260, 41] on input "text" at bounding box center [288, 42] width 113 height 14
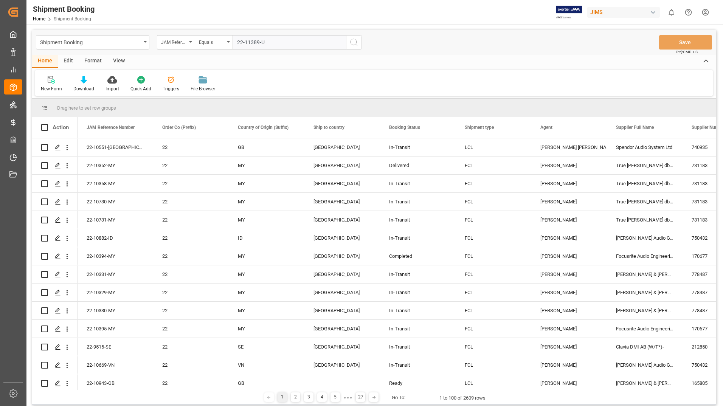
type input "22-11389-[GEOGRAPHIC_DATA]"
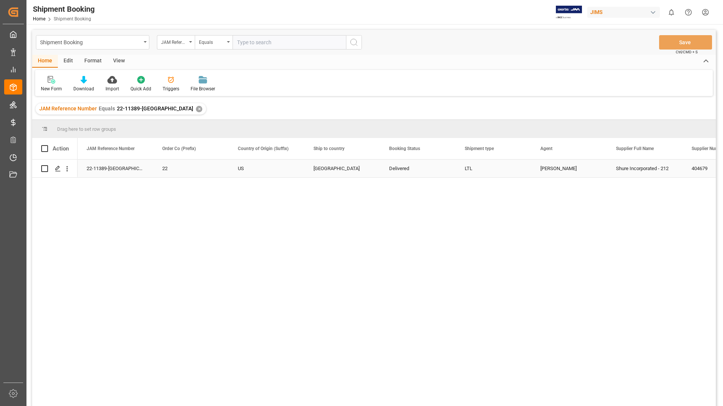
click at [41, 168] on div "Press SPACE to select this row." at bounding box center [54, 168] width 45 height 18
click at [47, 167] on input "Press Space to toggle row selection (unchecked)" at bounding box center [44, 168] width 7 height 7
checkbox input "true"
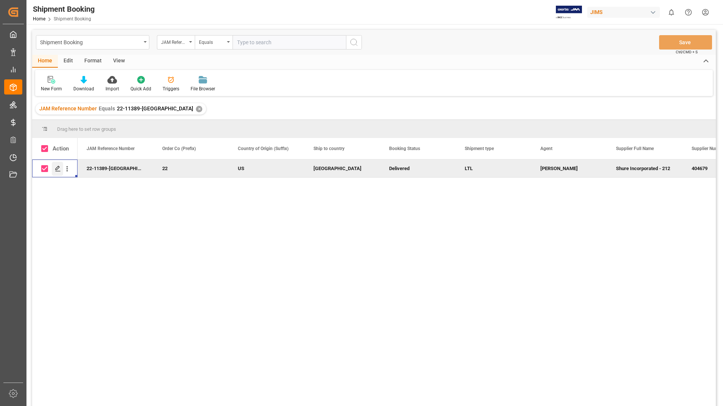
click at [57, 168] on icon "Press SPACE to deselect this row." at bounding box center [58, 169] width 6 height 6
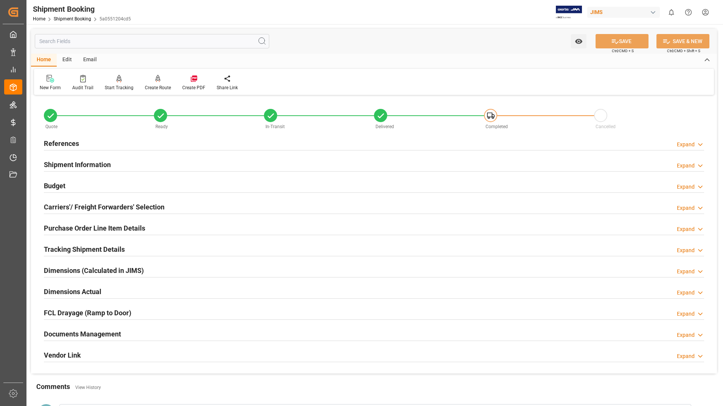
click at [93, 246] on h2 "Tracking Shipment Details" at bounding box center [84, 249] width 81 height 10
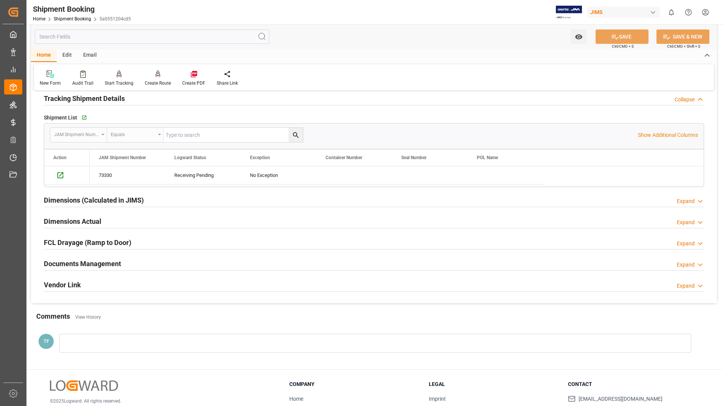
scroll to position [151, 0]
click at [84, 199] on h2 "Dimensions (Calculated in JIMS)" at bounding box center [94, 200] width 100 height 10
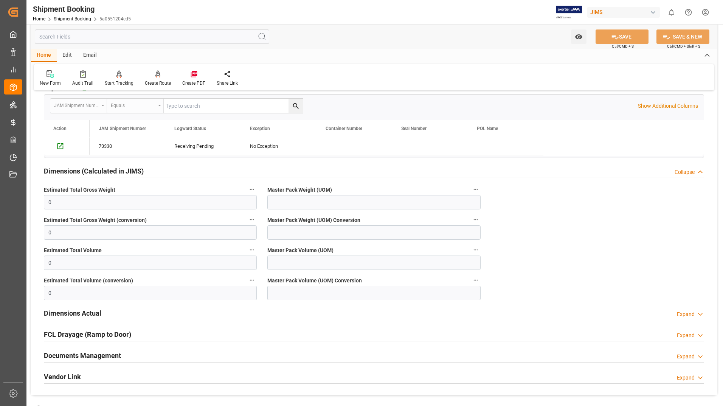
scroll to position [321, 0]
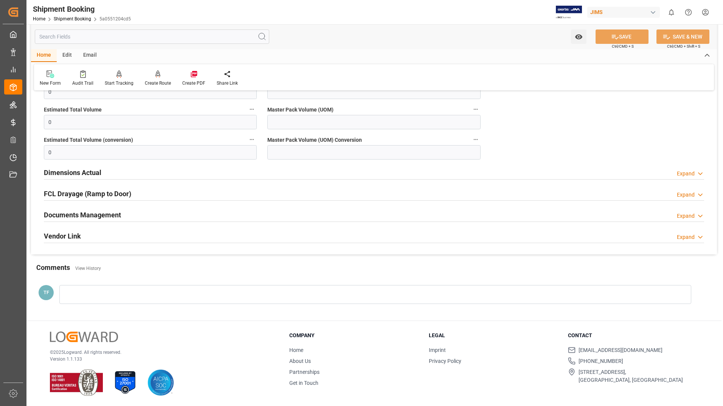
click at [74, 174] on h2 "Dimensions Actual" at bounding box center [72, 172] width 57 height 10
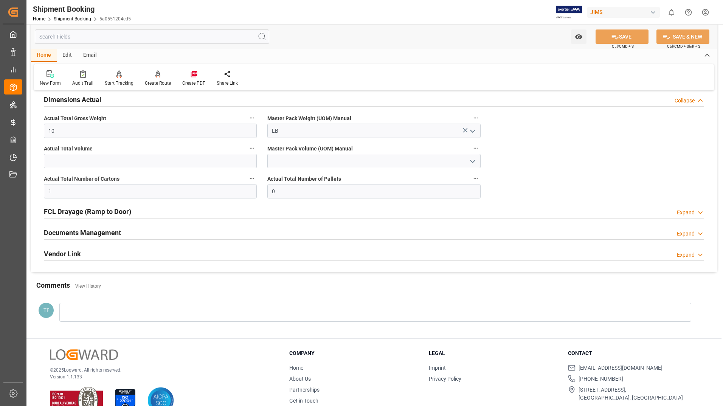
scroll to position [396, 0]
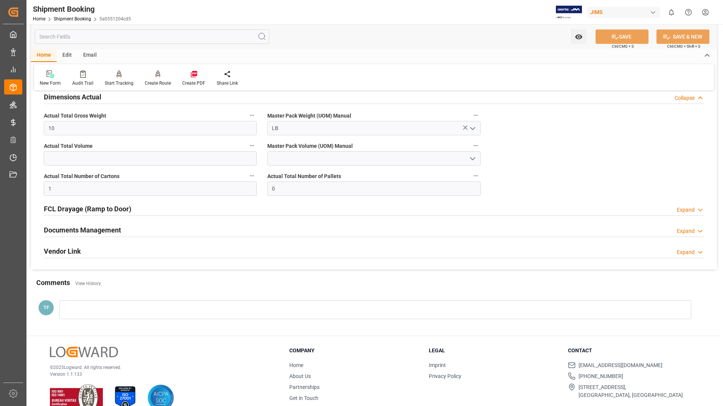
click at [104, 228] on h2 "Documents Management" at bounding box center [82, 230] width 77 height 10
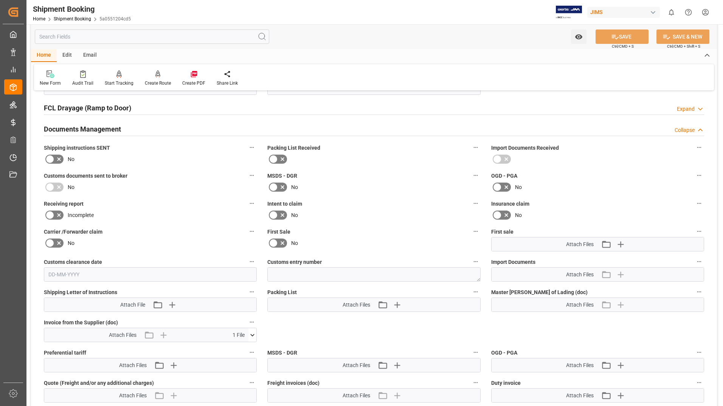
scroll to position [547, 0]
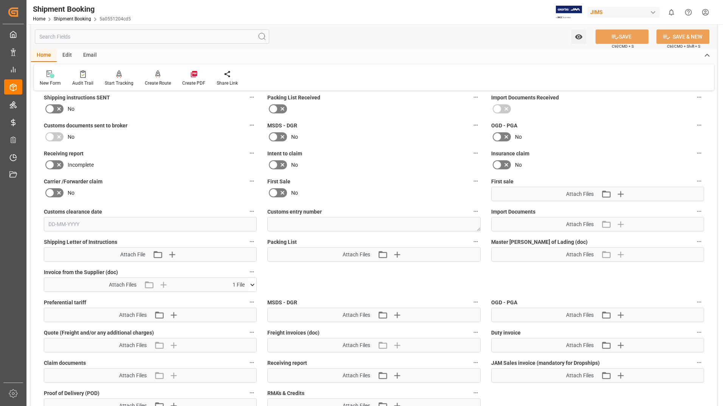
click at [253, 284] on icon at bounding box center [252, 285] width 8 height 8
click at [248, 298] on icon at bounding box center [248, 299] width 8 height 8
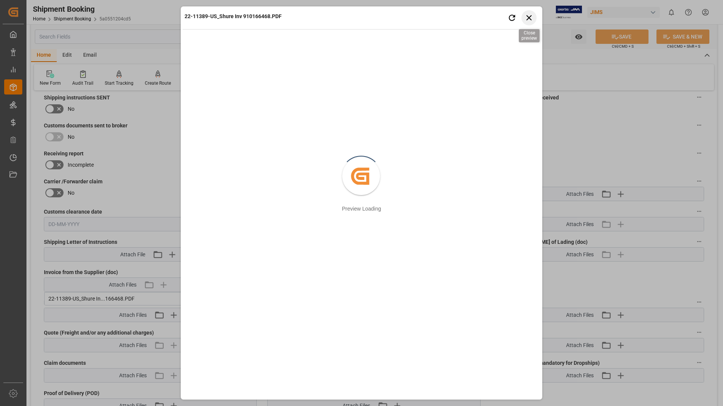
click at [529, 17] on icon "button" at bounding box center [528, 17] width 5 height 5
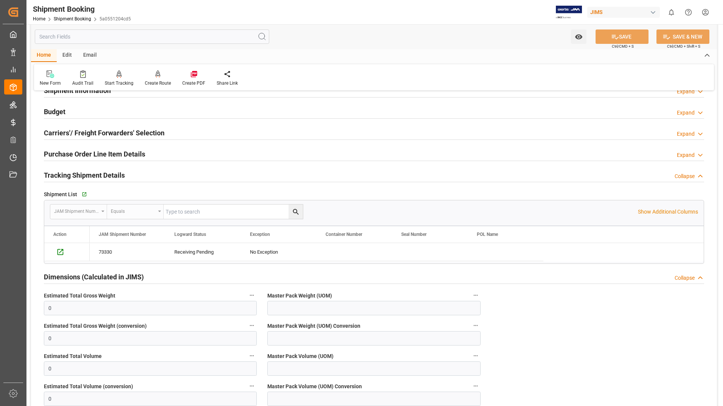
scroll to position [0, 0]
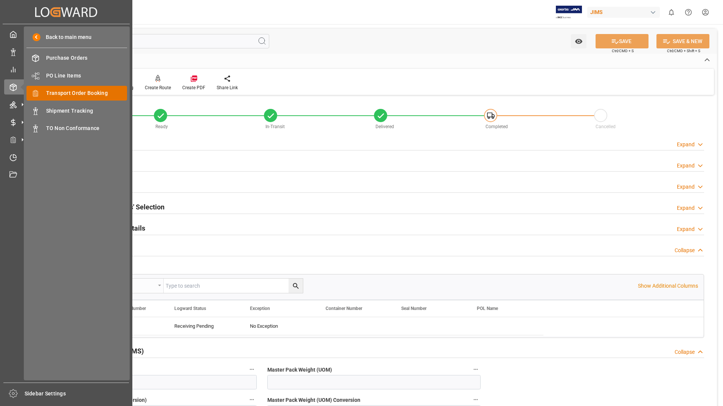
click at [81, 92] on span "Transport Order Booking" at bounding box center [86, 93] width 81 height 8
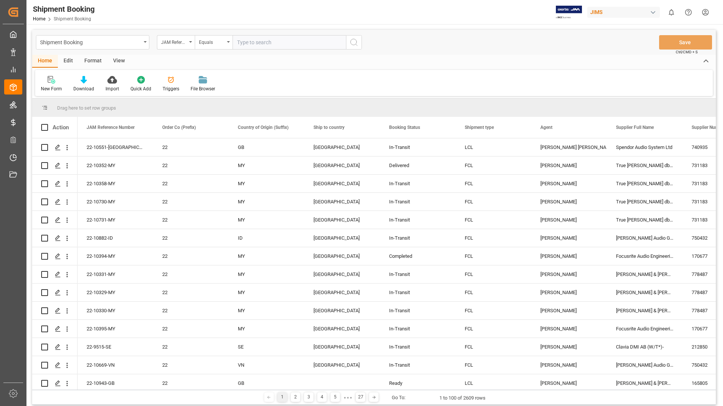
click at [267, 43] on input "text" at bounding box center [288, 42] width 113 height 14
type input "22-11336-[GEOGRAPHIC_DATA]"
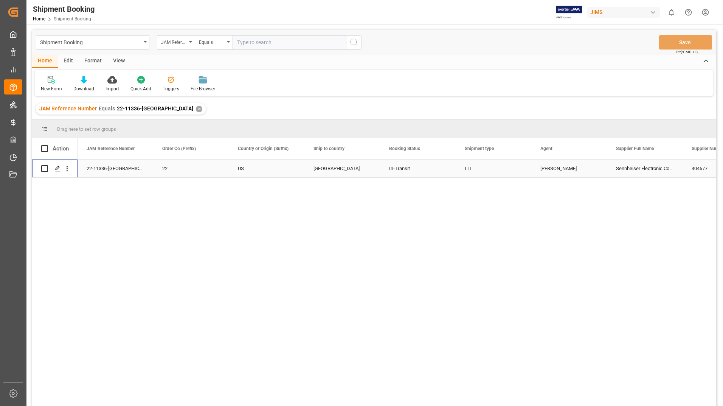
click at [46, 169] on input "Press Space to toggle row selection (unchecked)" at bounding box center [44, 168] width 7 height 7
checkbox input "true"
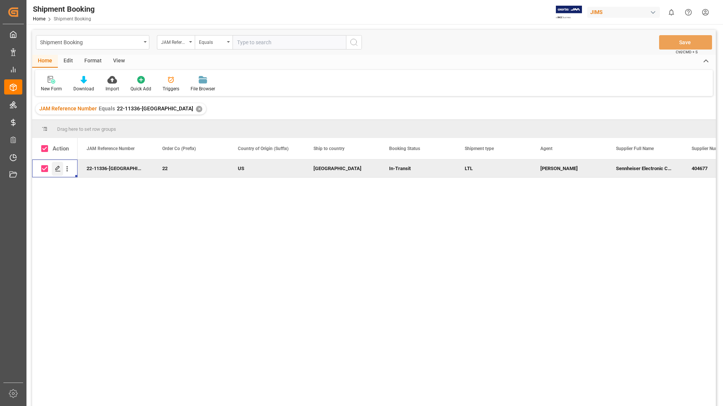
click at [56, 168] on icon "Press SPACE to deselect this row." at bounding box center [58, 169] width 6 height 6
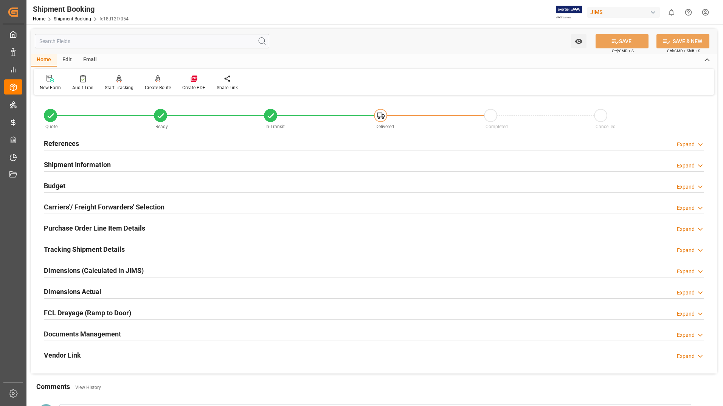
click at [107, 332] on h2 "Documents Management" at bounding box center [82, 334] width 77 height 10
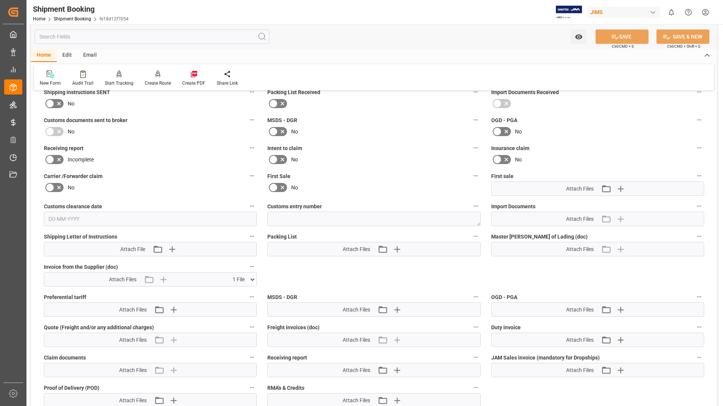
scroll to position [302, 0]
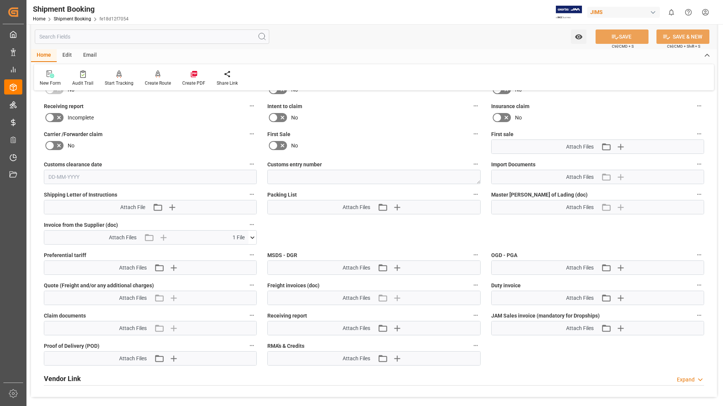
click at [251, 236] on icon at bounding box center [252, 238] width 8 height 8
click at [249, 248] on icon at bounding box center [248, 252] width 8 height 8
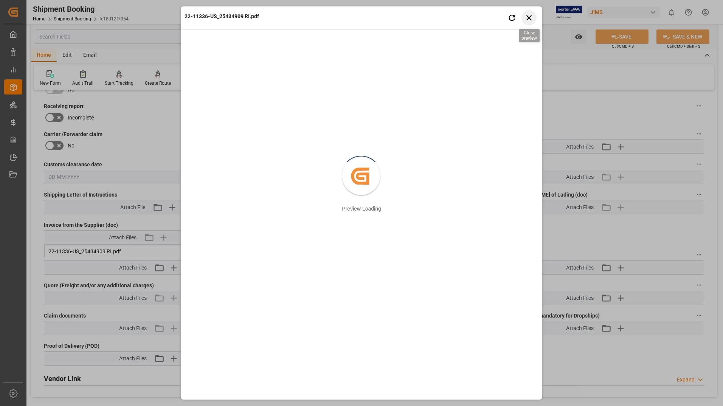
click at [525, 18] on icon "button" at bounding box center [528, 17] width 9 height 9
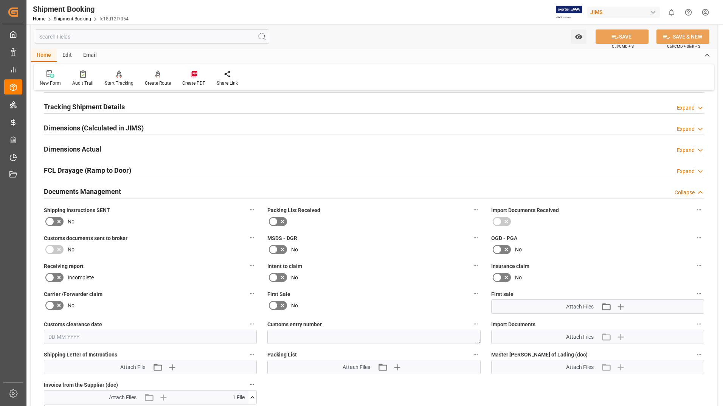
scroll to position [0, 0]
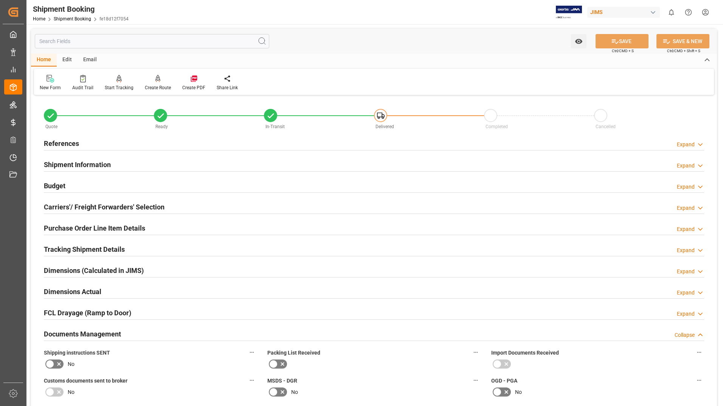
click at [77, 269] on h2 "Dimensions (Calculated in JIMS)" at bounding box center [94, 270] width 100 height 10
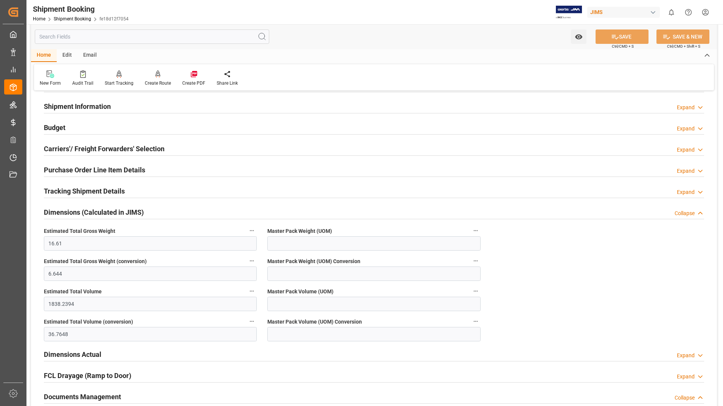
scroll to position [151, 0]
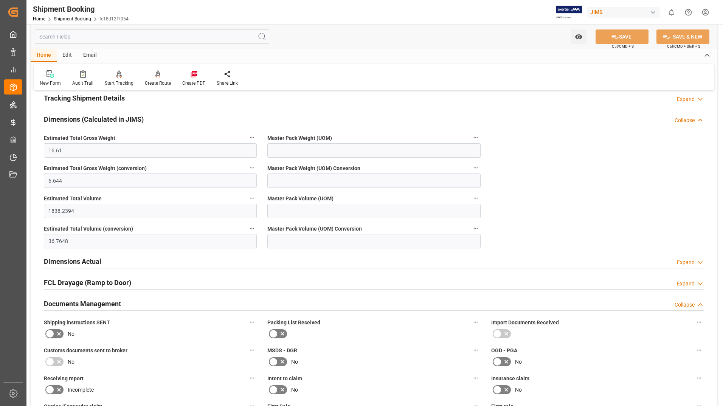
click at [74, 260] on h2 "Dimensions Actual" at bounding box center [72, 261] width 57 height 10
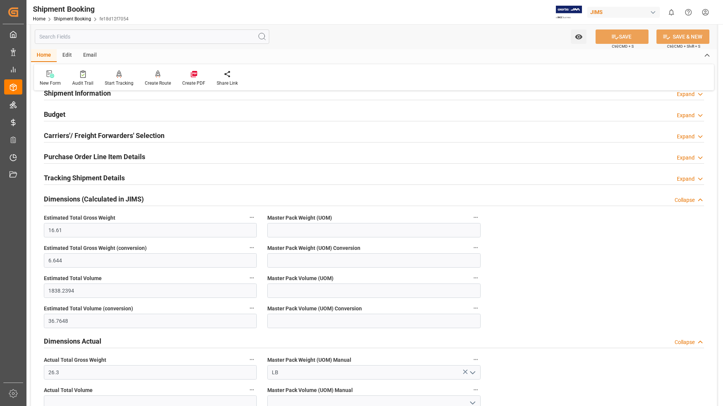
scroll to position [0, 0]
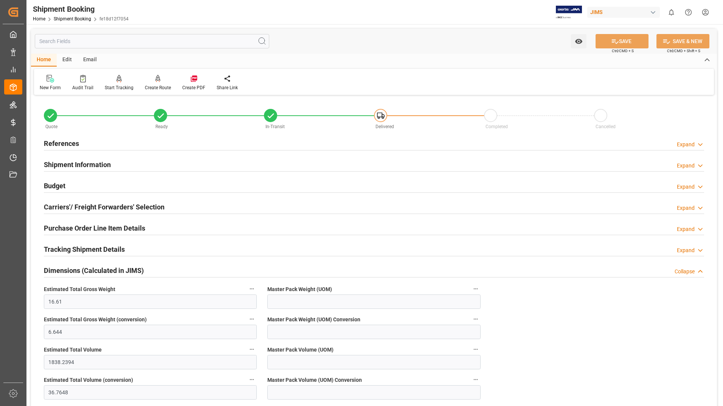
click at [86, 246] on h2 "Tracking Shipment Details" at bounding box center [84, 249] width 81 height 10
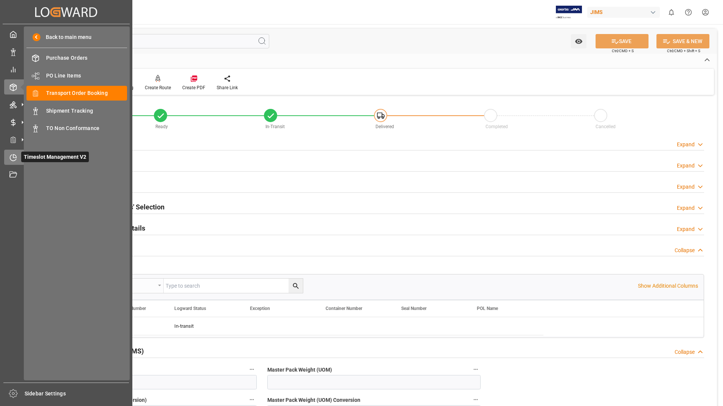
click at [21, 160] on div "Timeslot Management V2 Timeslot Management V2" at bounding box center [66, 157] width 124 height 15
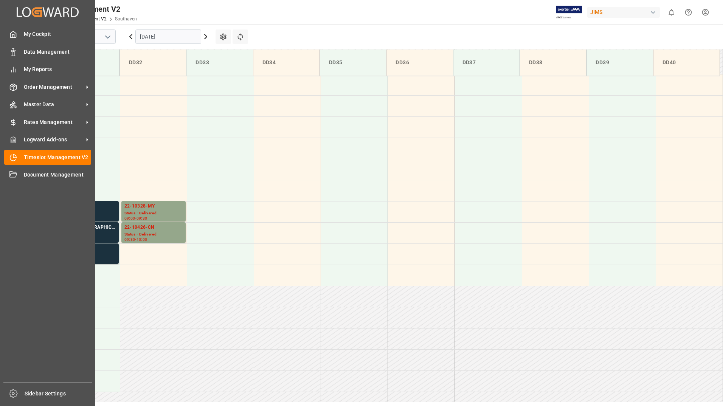
scroll to position [291, 0]
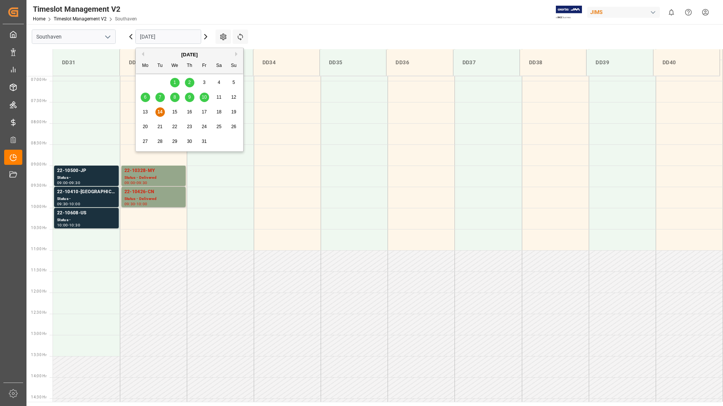
click at [169, 37] on input "[DATE]" at bounding box center [168, 36] width 66 height 14
click at [202, 97] on span "10" at bounding box center [203, 96] width 5 height 5
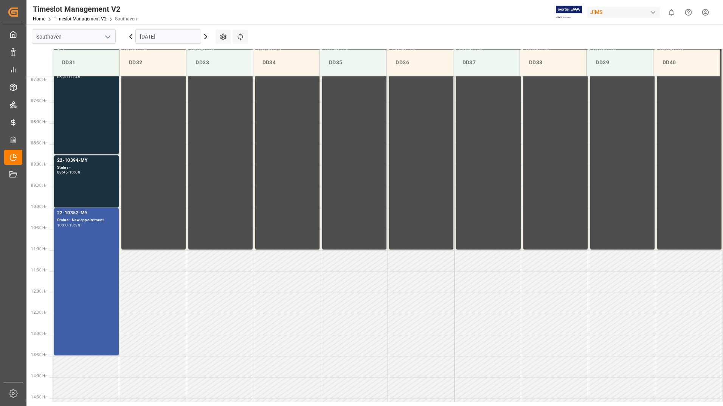
click at [100, 233] on div "22-10352-MY Status - New appointment 10:00 - 13:30" at bounding box center [86, 281] width 59 height 144
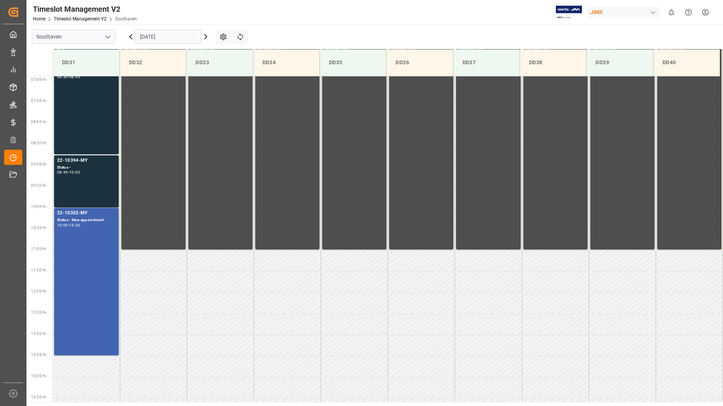
click at [94, 184] on div "22-10394-MY Status - 08:45 - 10:00" at bounding box center [86, 181] width 59 height 49
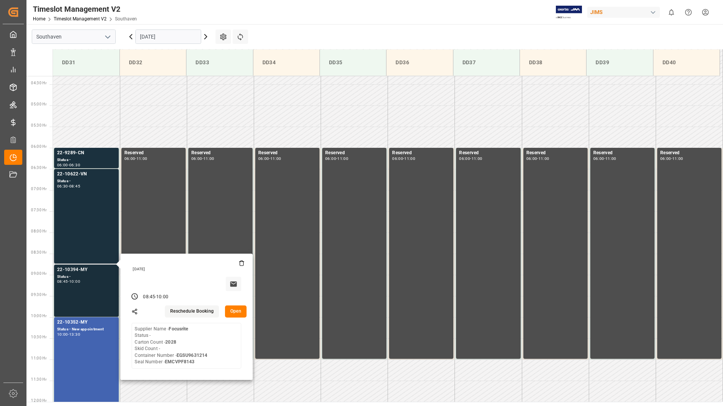
scroll to position [178, 0]
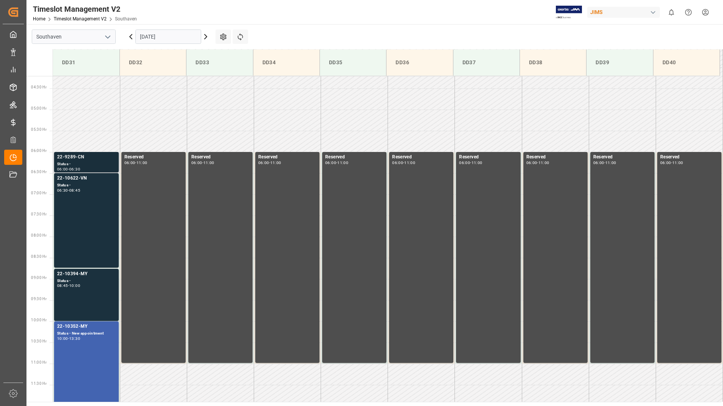
click at [92, 163] on div "Status -" at bounding box center [86, 164] width 59 height 6
click at [76, 205] on div "22-10622-VN Status - 06:30 - 08:45" at bounding box center [86, 220] width 59 height 91
click at [98, 300] on div "22-10394-MY Status - 08:45 - 10:00" at bounding box center [86, 294] width 59 height 49
click at [66, 368] on div "22-10352-MY Status - New appointment 10:00 - 13:30" at bounding box center [86, 395] width 59 height 144
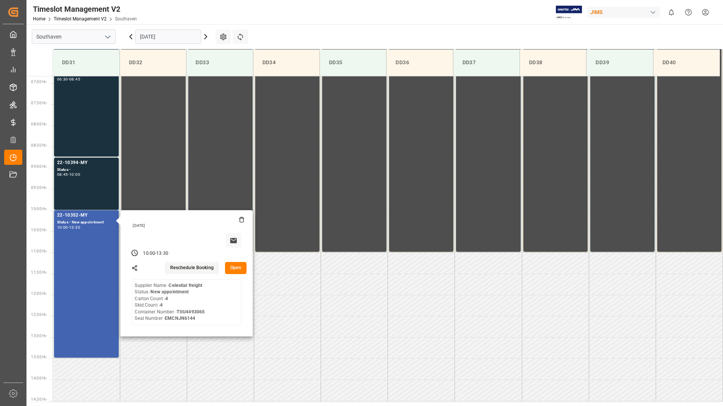
scroll to position [291, 0]
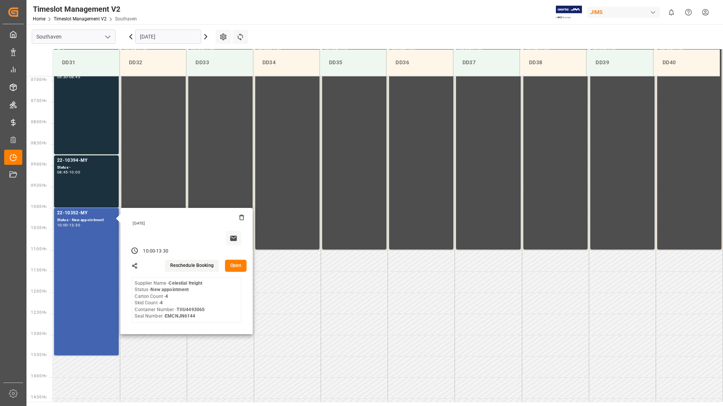
click at [230, 267] on button "Open" at bounding box center [236, 266] width 22 height 12
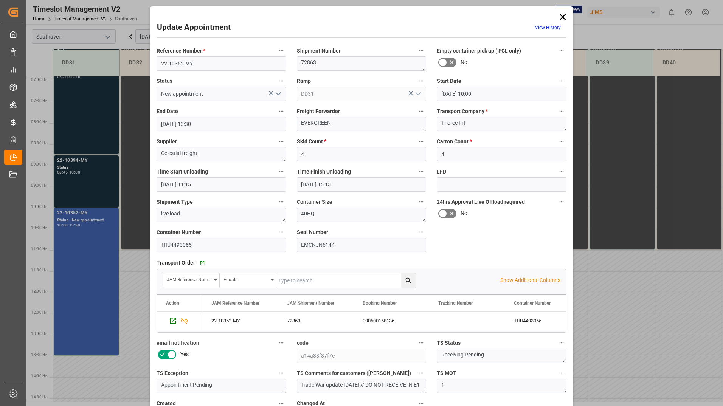
click at [563, 17] on icon at bounding box center [562, 17] width 11 height 11
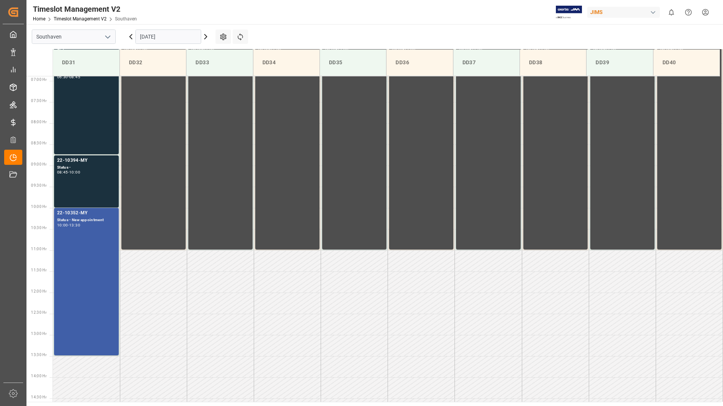
click at [80, 225] on div "13:30" at bounding box center [74, 224] width 11 height 3
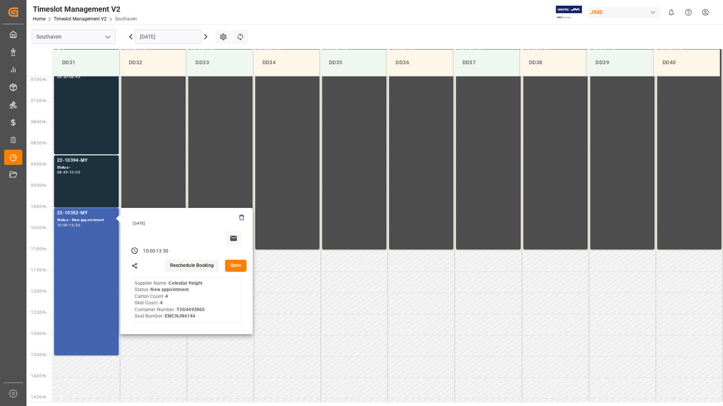
click at [238, 268] on button "Open" at bounding box center [236, 266] width 22 height 12
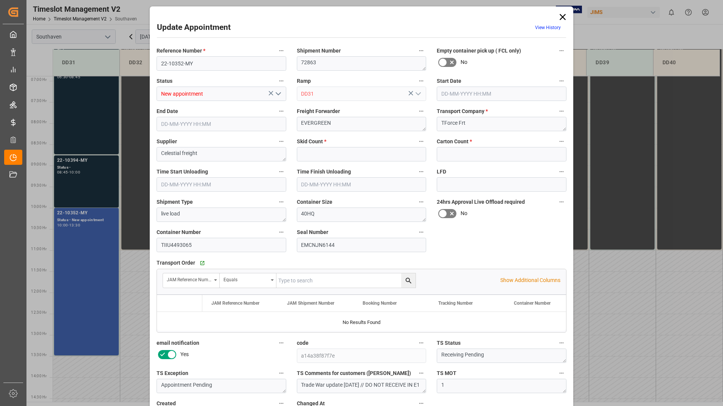
type input "4"
type input "[DATE] 10:00"
type input "[DATE] 13:30"
type input "[DATE] 11:15"
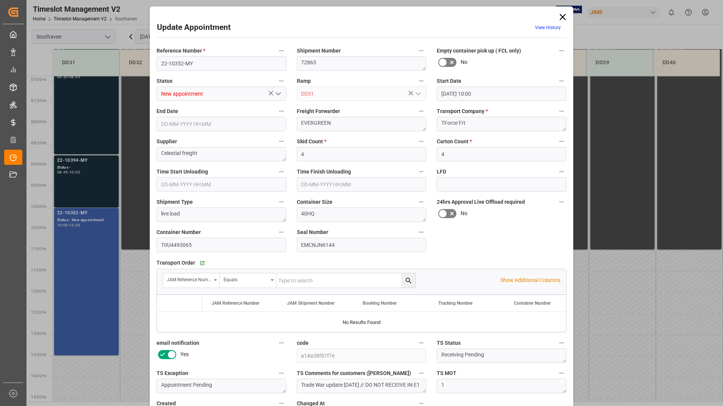
type input "[DATE] 15:15"
type input "[DATE] 16:07"
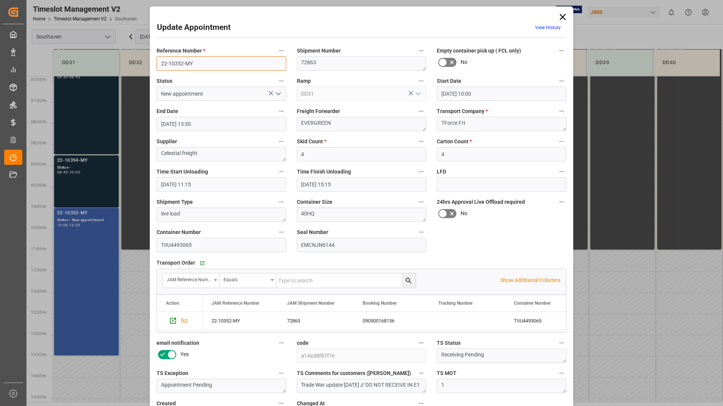
drag, startPoint x: 160, startPoint y: 63, endPoint x: 194, endPoint y: 63, distance: 34.4
click at [194, 63] on input "22-10352-MY" at bounding box center [221, 63] width 130 height 14
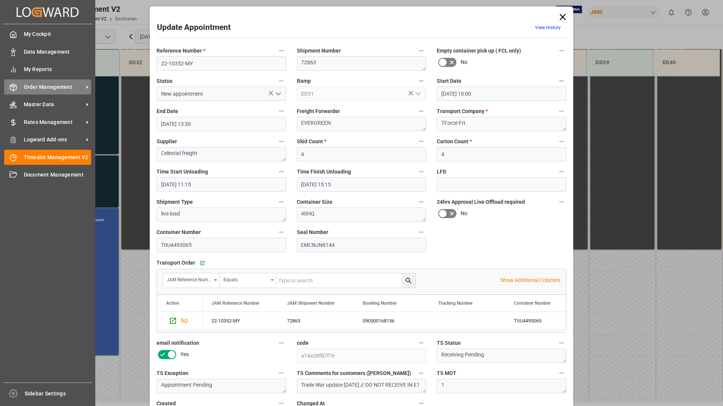
click at [31, 90] on span "Order Management" at bounding box center [54, 87] width 60 height 8
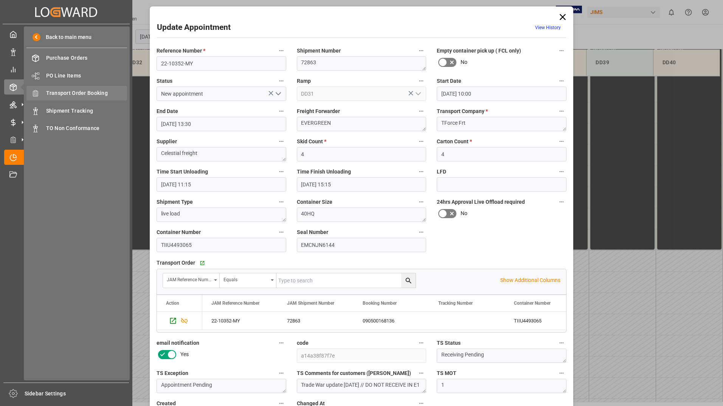
click at [75, 93] on span "Transport Order Booking" at bounding box center [86, 93] width 81 height 8
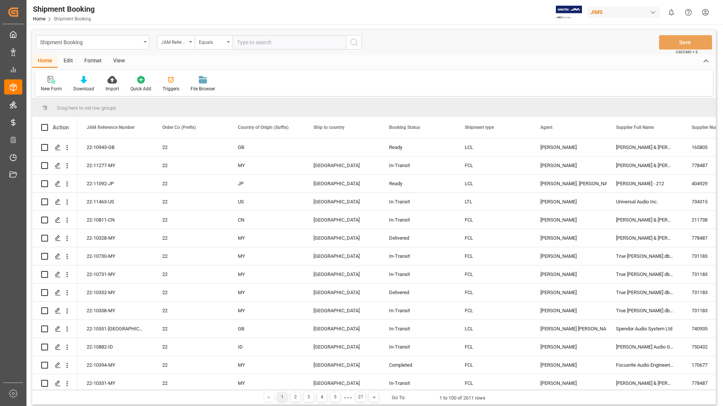
click at [273, 43] on input "text" at bounding box center [288, 42] width 113 height 14
type input "22-10352-MY"
click at [354, 42] on icon "search button" at bounding box center [353, 42] width 9 height 9
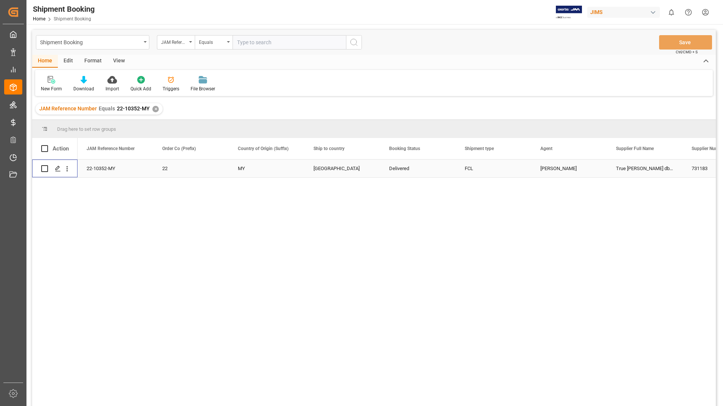
click at [44, 169] on input "Press Space to toggle row selection (unchecked)" at bounding box center [44, 168] width 7 height 7
checkbox input "true"
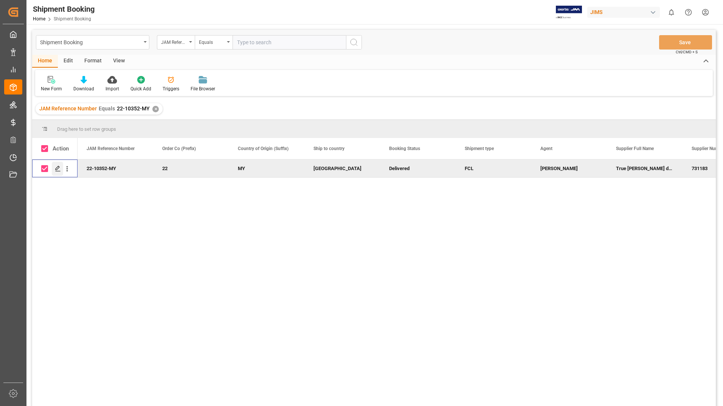
click at [57, 168] on polygon "Press SPACE to deselect this row." at bounding box center [58, 168] width 4 height 4
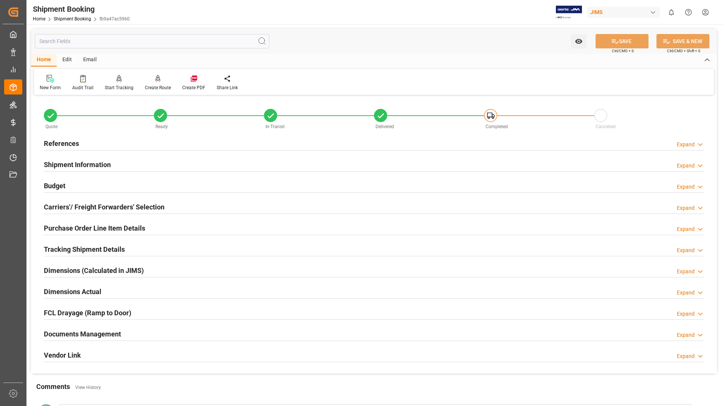
click at [95, 331] on h2 "Documents Management" at bounding box center [82, 334] width 77 height 10
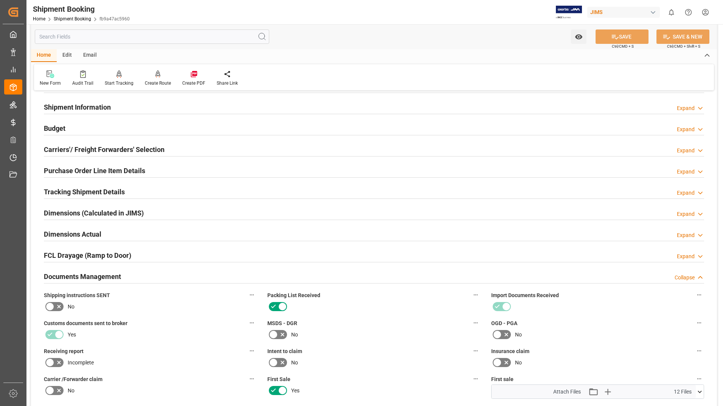
scroll to position [227, 0]
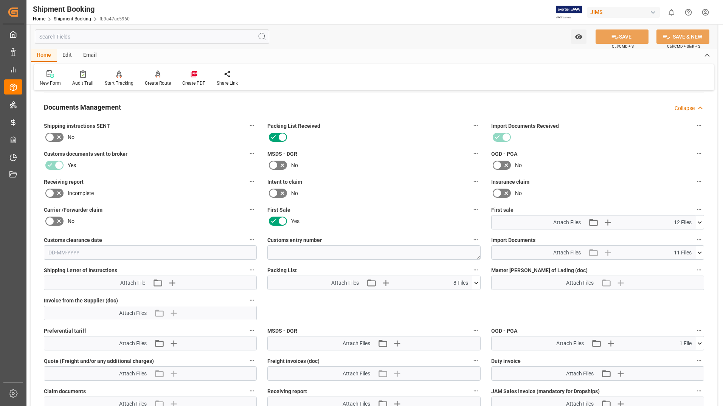
click at [474, 281] on icon at bounding box center [476, 283] width 8 height 8
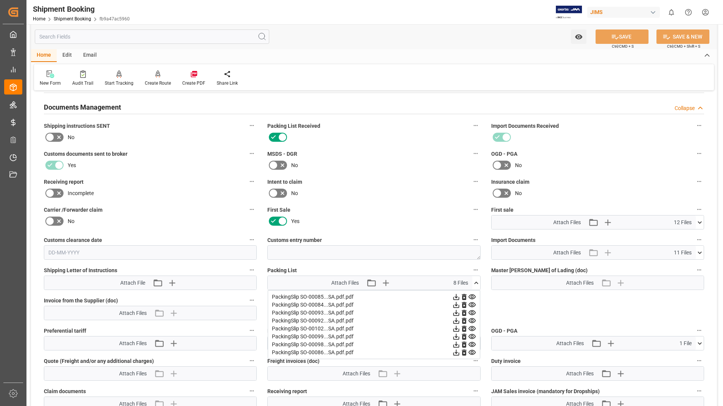
click at [474, 352] on icon at bounding box center [472, 352] width 8 height 8
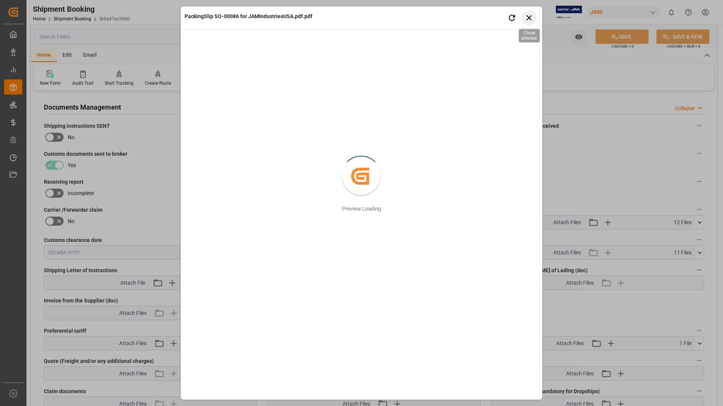
click at [531, 19] on icon "button" at bounding box center [528, 17] width 9 height 9
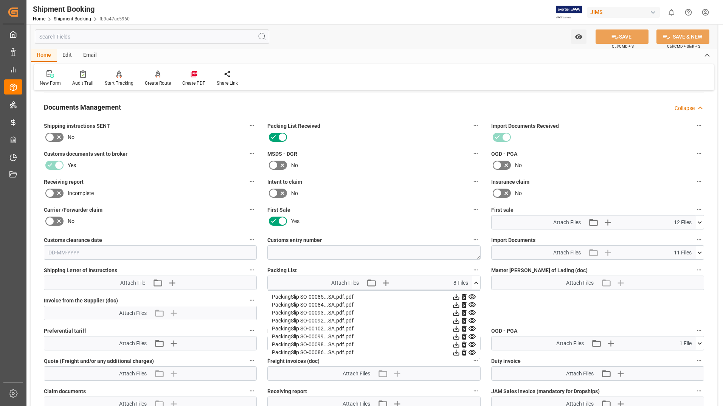
click at [456, 345] on icon at bounding box center [456, 345] width 6 height 6
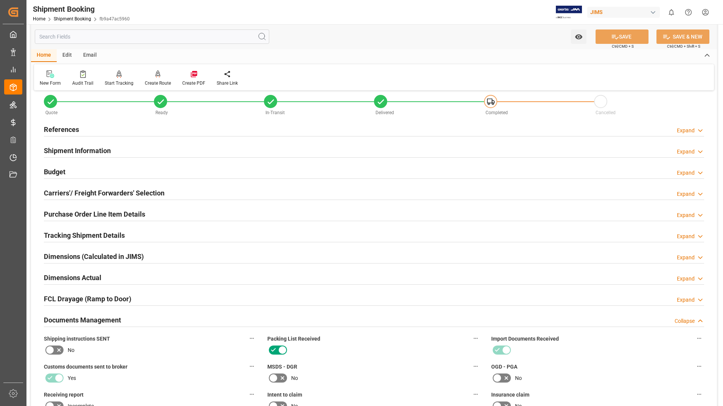
scroll to position [0, 0]
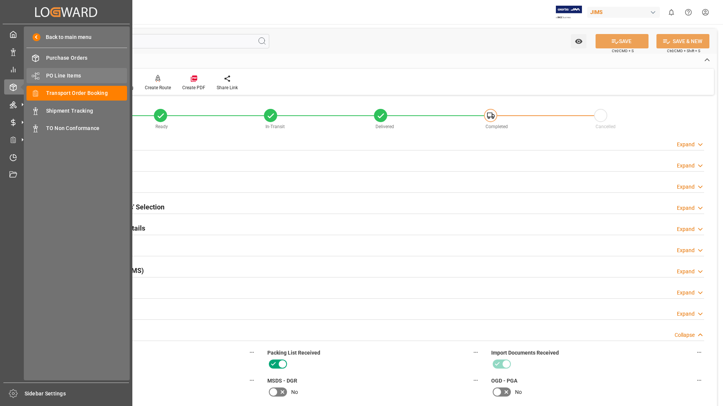
click at [57, 74] on span "PO Line Items" at bounding box center [86, 76] width 81 height 8
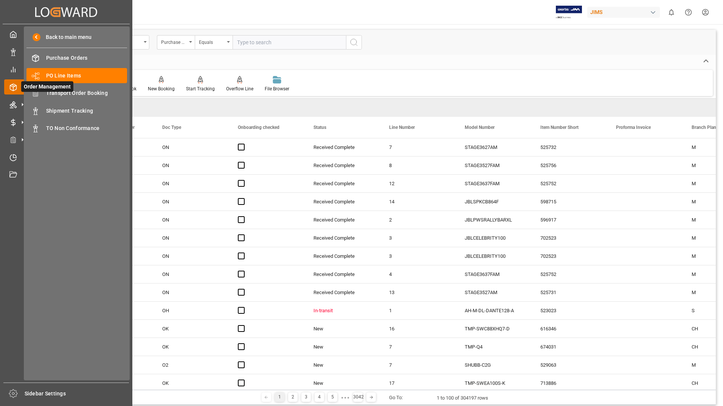
click at [14, 91] on icon at bounding box center [13, 87] width 6 height 7
click at [62, 91] on span "Transport Order Booking" at bounding box center [86, 93] width 81 height 8
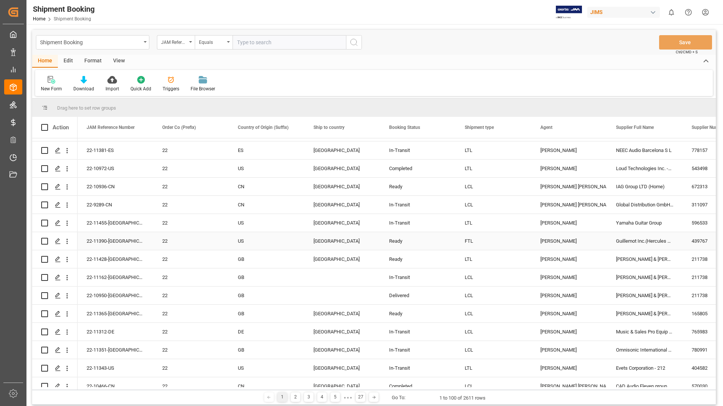
scroll to position [454, 0]
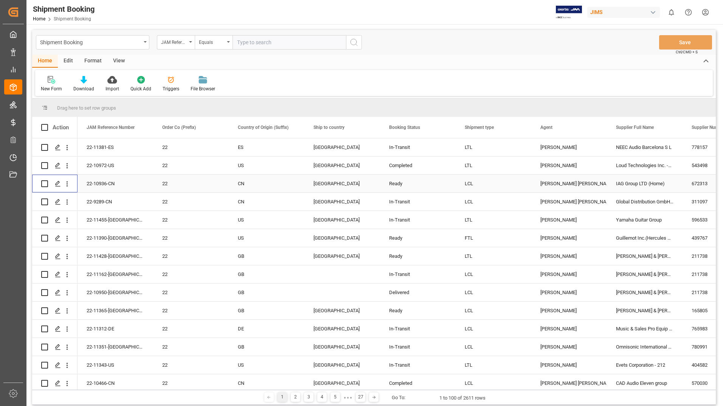
click at [44, 184] on input "Press Space to toggle row selection (unchecked)" at bounding box center [44, 183] width 7 height 7
checkbox input "true"
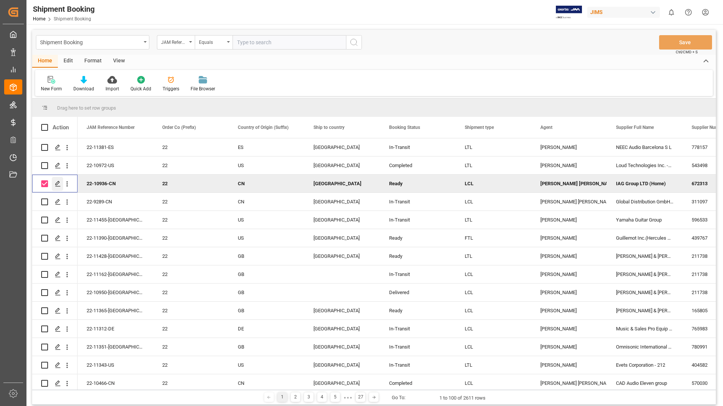
click at [57, 183] on polygon "Press SPACE to deselect this row." at bounding box center [58, 183] width 4 height 4
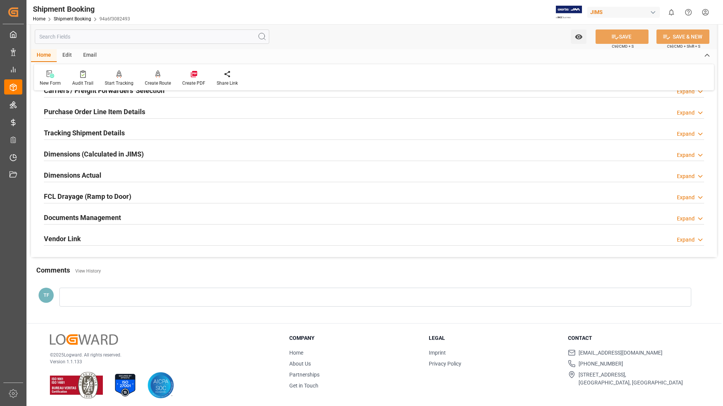
scroll to position [119, 0]
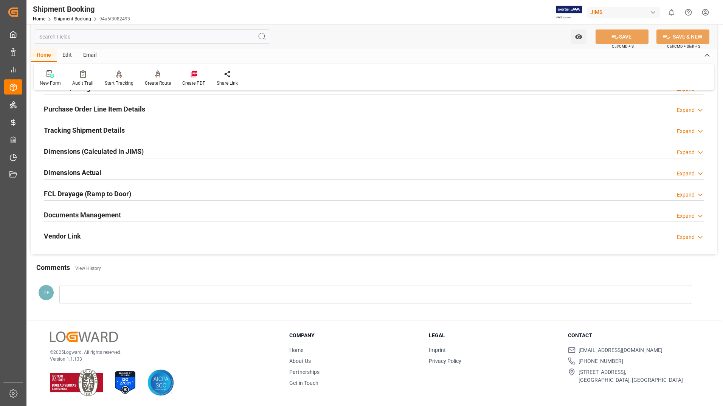
click at [104, 217] on h2 "Documents Management" at bounding box center [82, 215] width 77 height 10
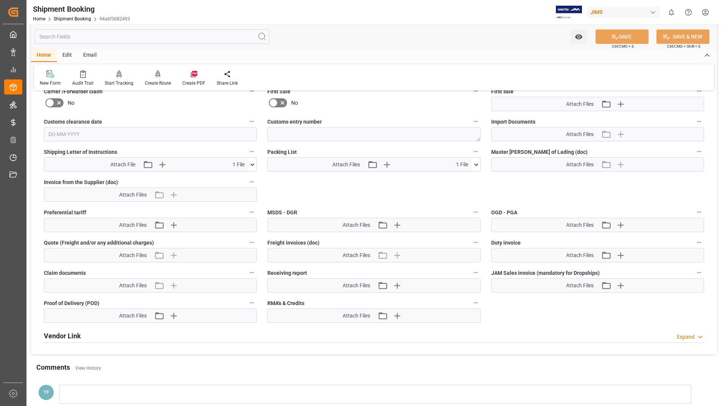
scroll to position [346, 0]
click at [463, 166] on span "1 File" at bounding box center [462, 164] width 12 height 8
click at [477, 164] on icon at bounding box center [476, 164] width 8 height 8
click at [473, 178] on icon at bounding box center [471, 177] width 7 height 5
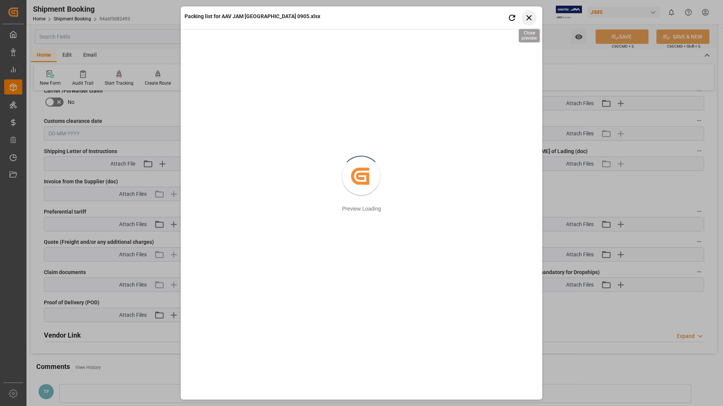
click at [528, 17] on icon "button" at bounding box center [528, 17] width 5 height 5
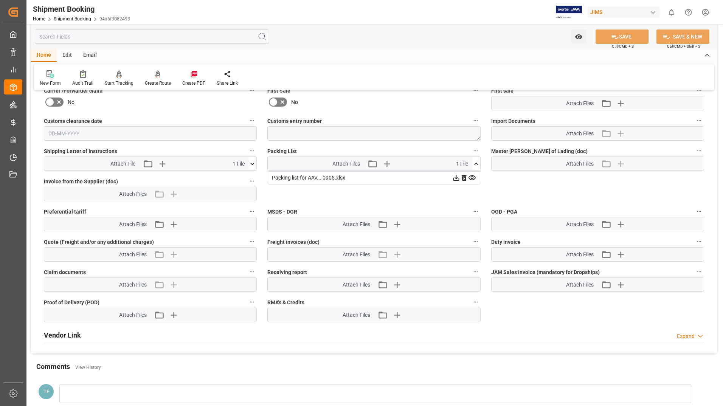
click at [457, 177] on icon at bounding box center [456, 178] width 8 height 8
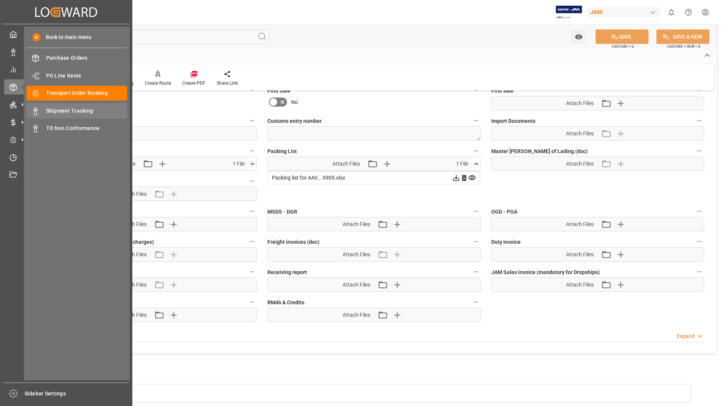
click at [70, 109] on span "Shipment Tracking" at bounding box center [86, 111] width 81 height 8
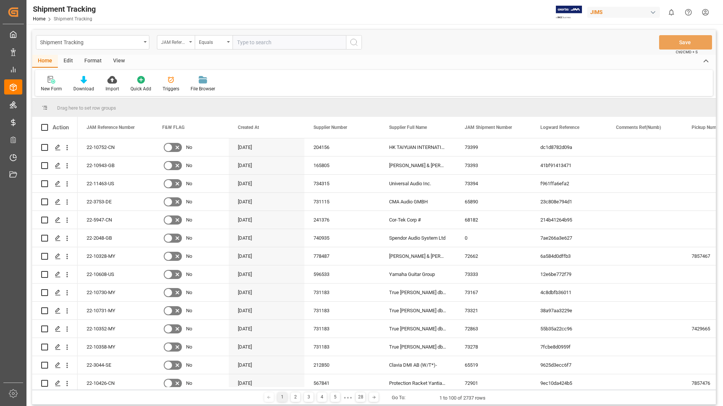
click at [189, 43] on div "JAM Reference Number" at bounding box center [176, 42] width 38 height 14
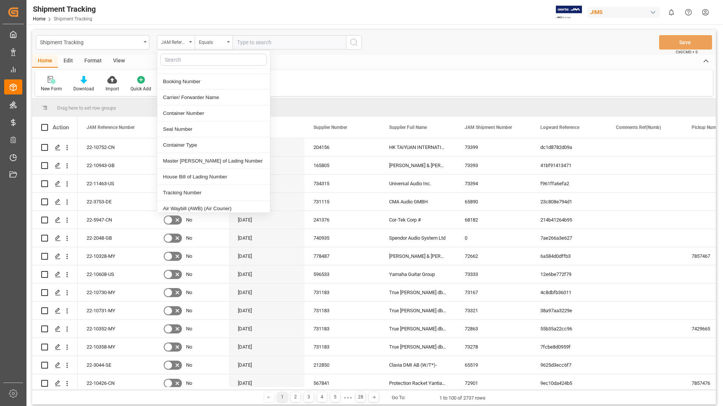
scroll to position [265, 0]
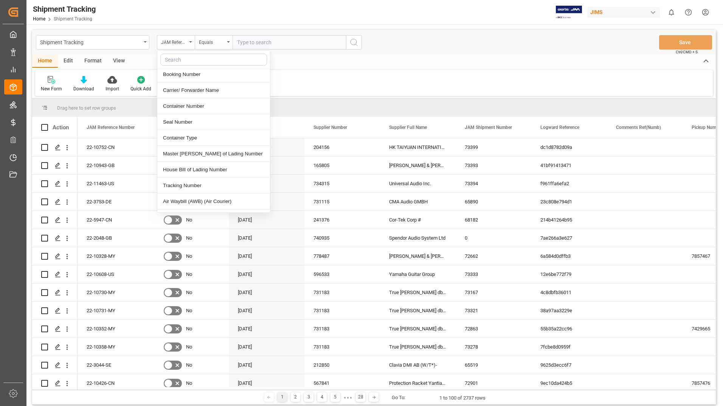
click at [187, 178] on div "Tracking Number" at bounding box center [213, 186] width 113 height 16
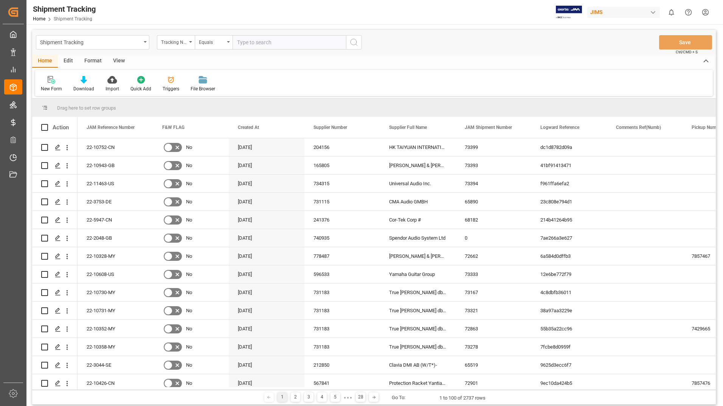
click at [285, 40] on input "text" at bounding box center [288, 42] width 113 height 14
paste input "660871072473"
type input "660871072473"
click at [353, 42] on icon "search button" at bounding box center [353, 42] width 9 height 9
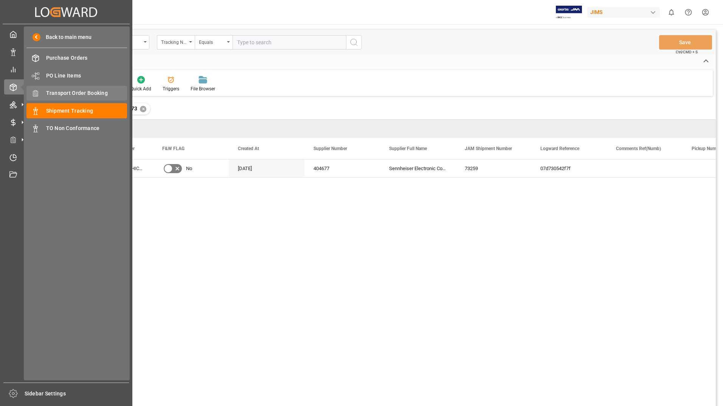
click at [84, 86] on div "Transport Order Booking Transport Order Booking" at bounding box center [76, 93] width 101 height 15
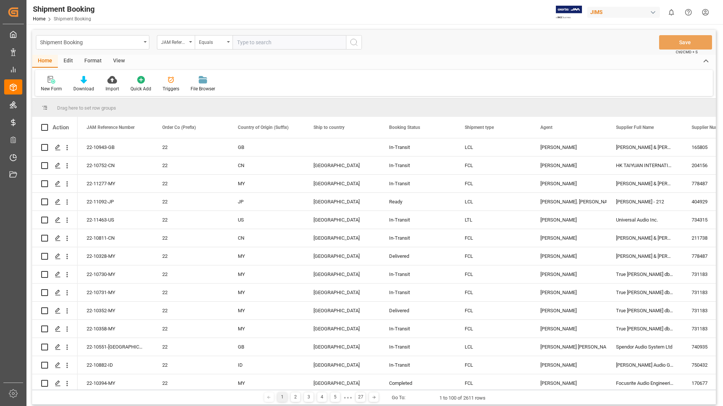
click at [253, 40] on input "text" at bounding box center [288, 42] width 113 height 14
type input "22-11309-us"
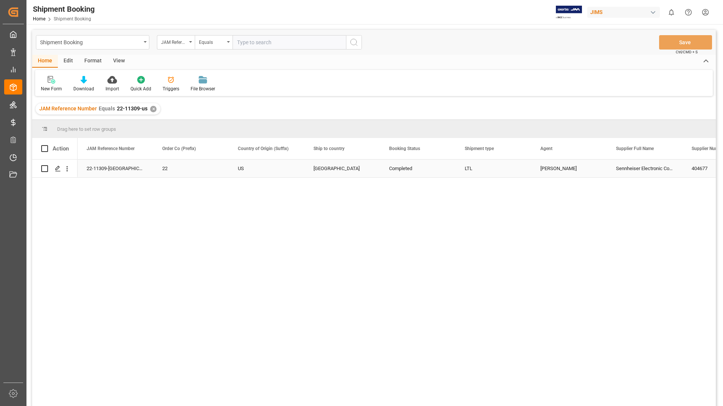
click at [45, 169] on input "Press Space to toggle row selection (unchecked)" at bounding box center [44, 168] width 7 height 7
checkbox input "true"
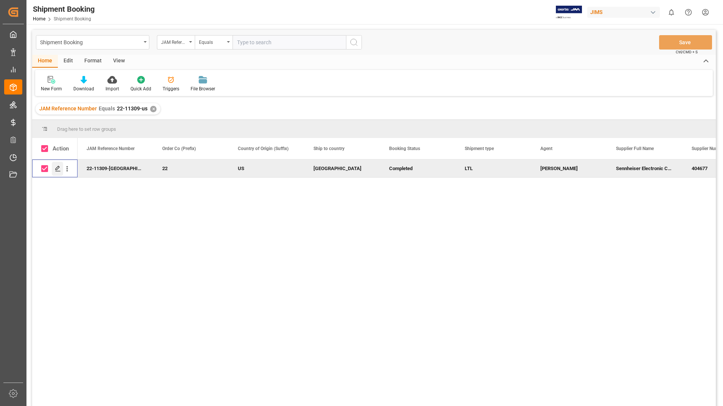
click at [60, 168] on icon "Press SPACE to deselect this row." at bounding box center [58, 169] width 6 height 6
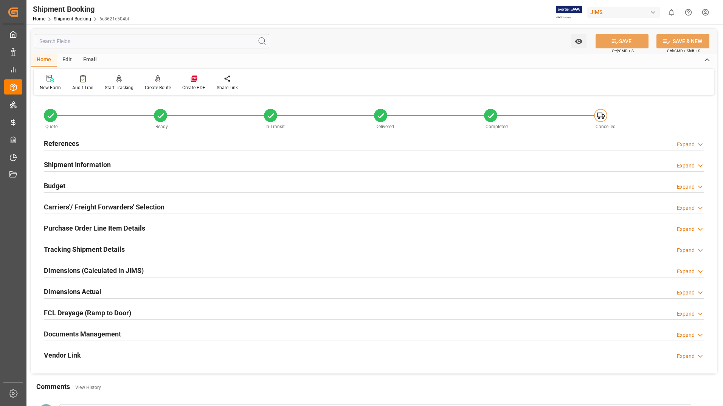
click at [104, 333] on h2 "Documents Management" at bounding box center [82, 334] width 77 height 10
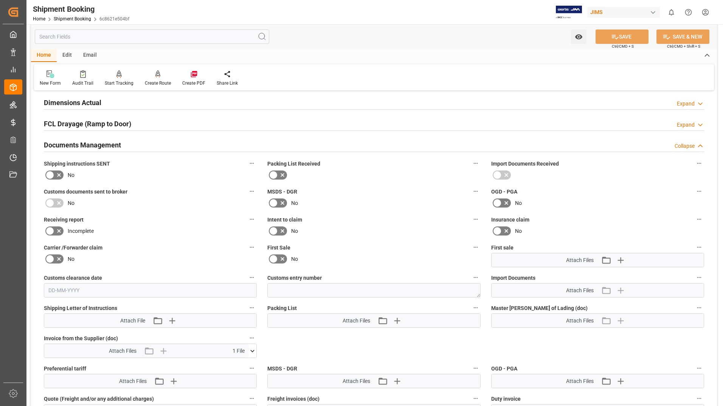
scroll to position [340, 0]
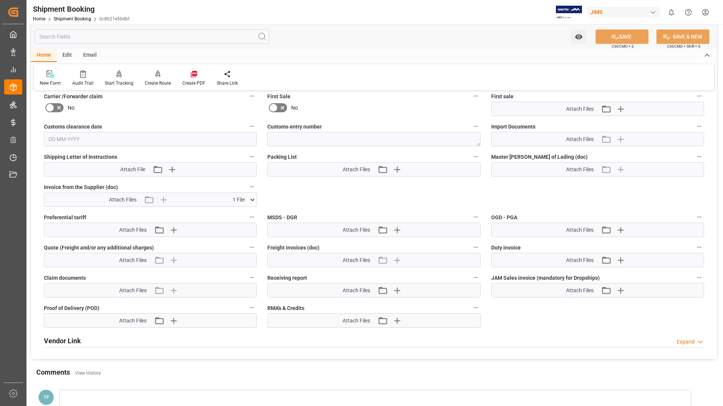
click at [254, 198] on icon at bounding box center [253, 199] width 4 height 2
click at [248, 212] on icon at bounding box center [248, 213] width 7 height 5
